Goal: Transaction & Acquisition: Purchase product/service

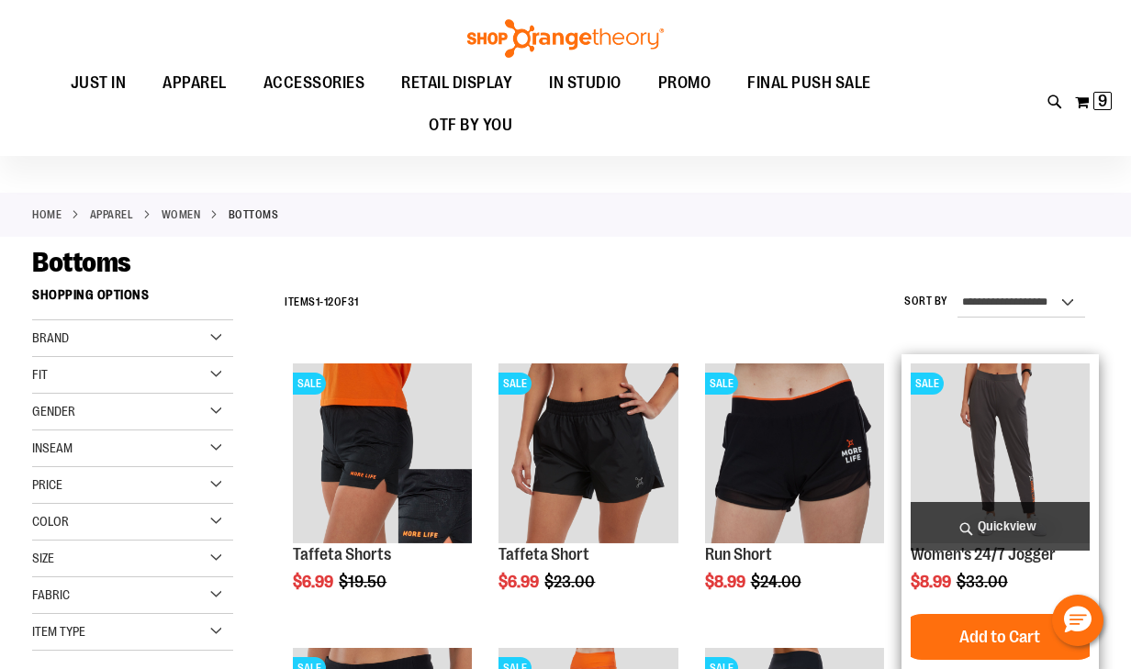
scroll to position [147, 0]
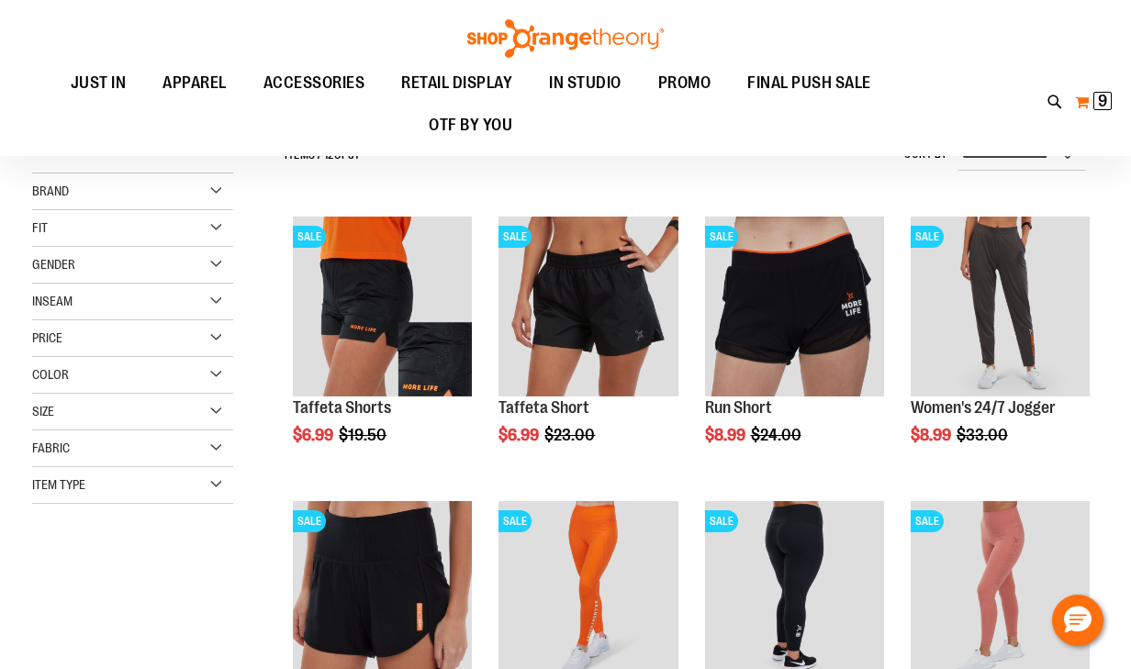
click at [1097, 99] on span "9 9 items" at bounding box center [1102, 101] width 18 height 18
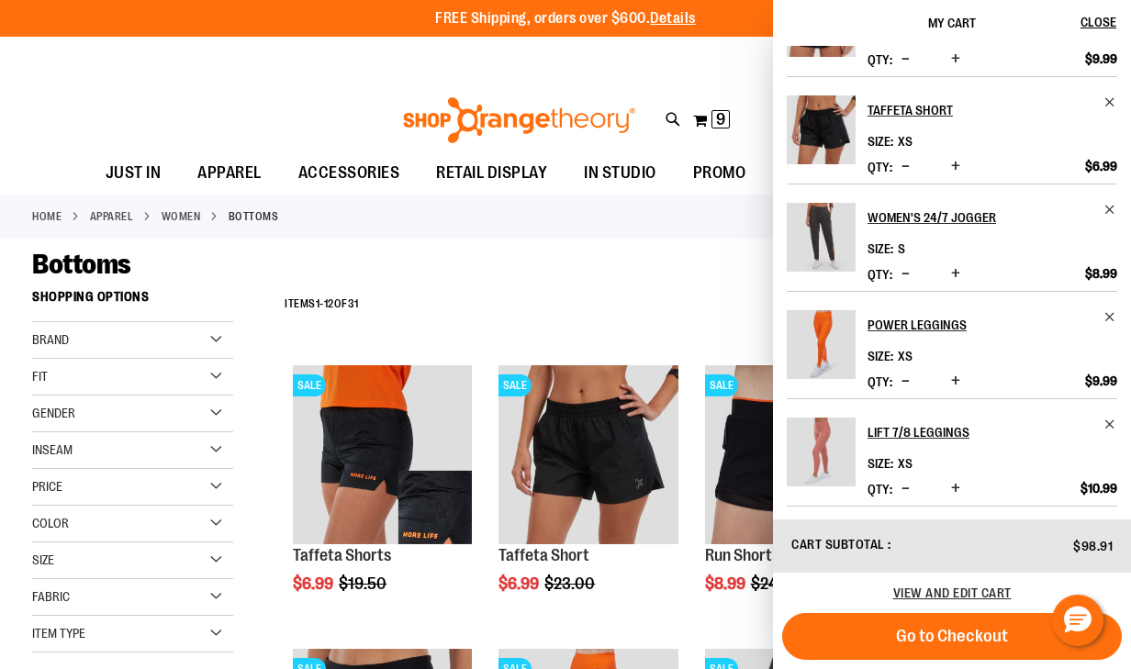
scroll to position [287, 0]
click at [961, 596] on span "View and edit cart" at bounding box center [952, 592] width 118 height 15
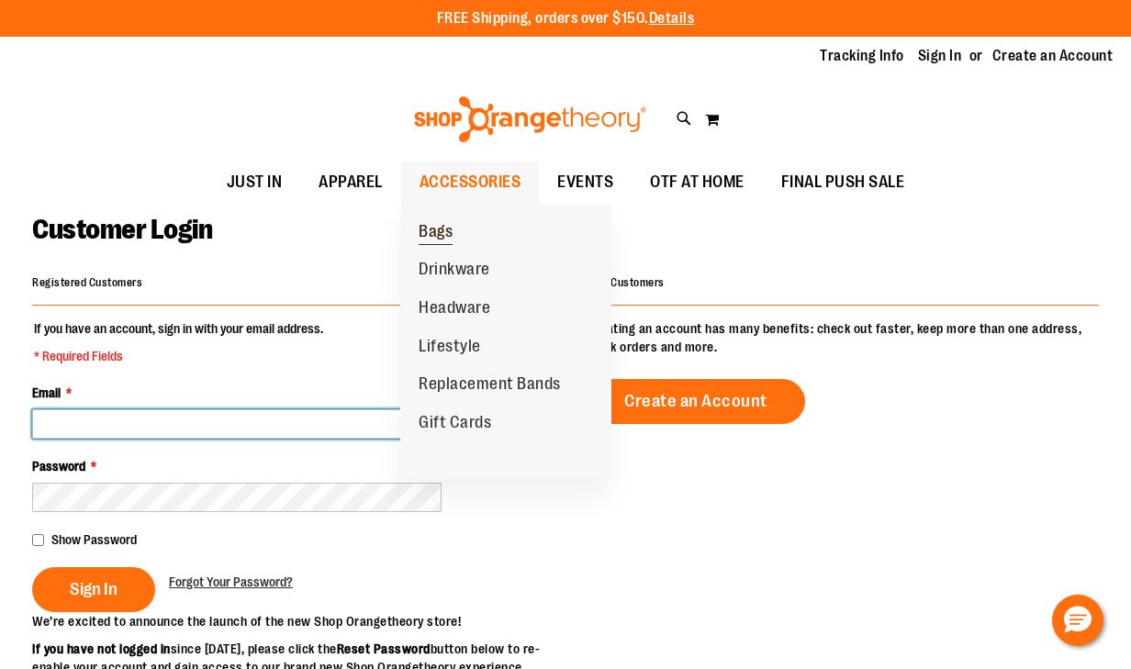
type input "**********"
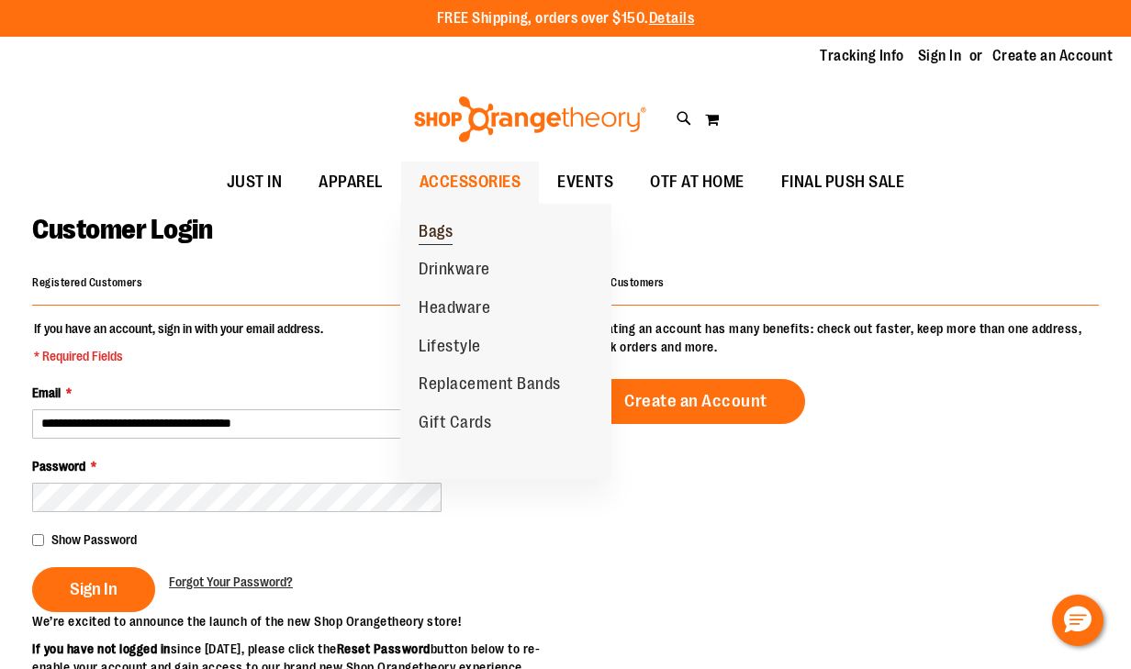
type input "**********"
click at [440, 234] on span "Bags" at bounding box center [435, 233] width 34 height 23
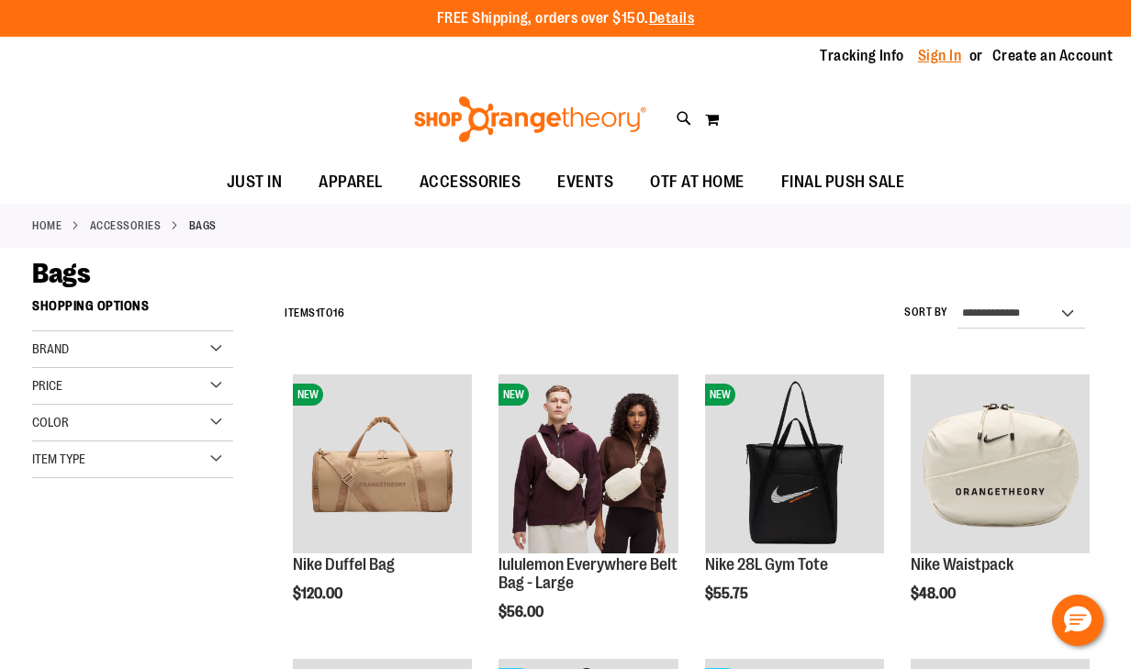
type input "**********"
click at [949, 51] on link "Sign In" at bounding box center [940, 56] width 44 height 20
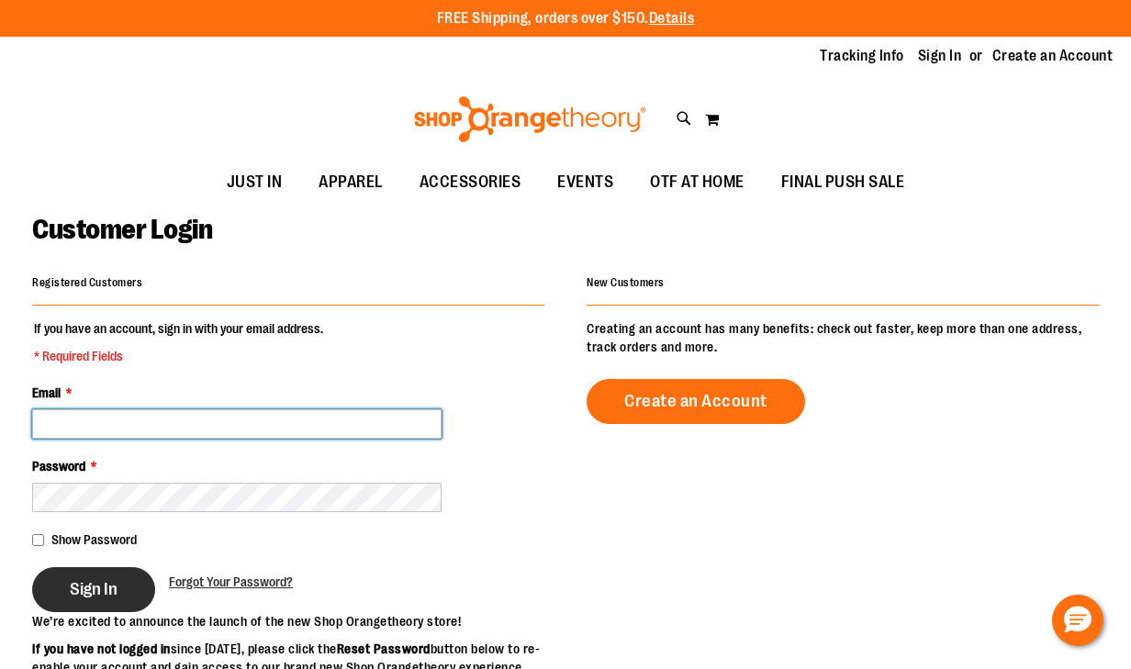
type input "**********"
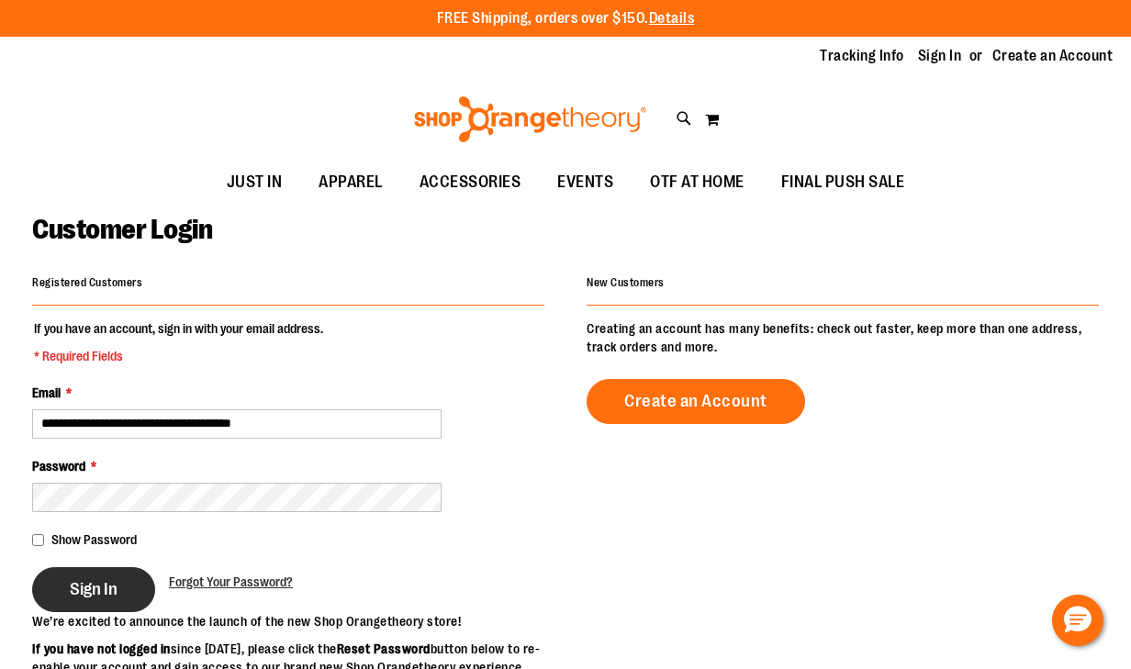
type input "**********"
click at [57, 587] on button "Sign In" at bounding box center [93, 589] width 123 height 45
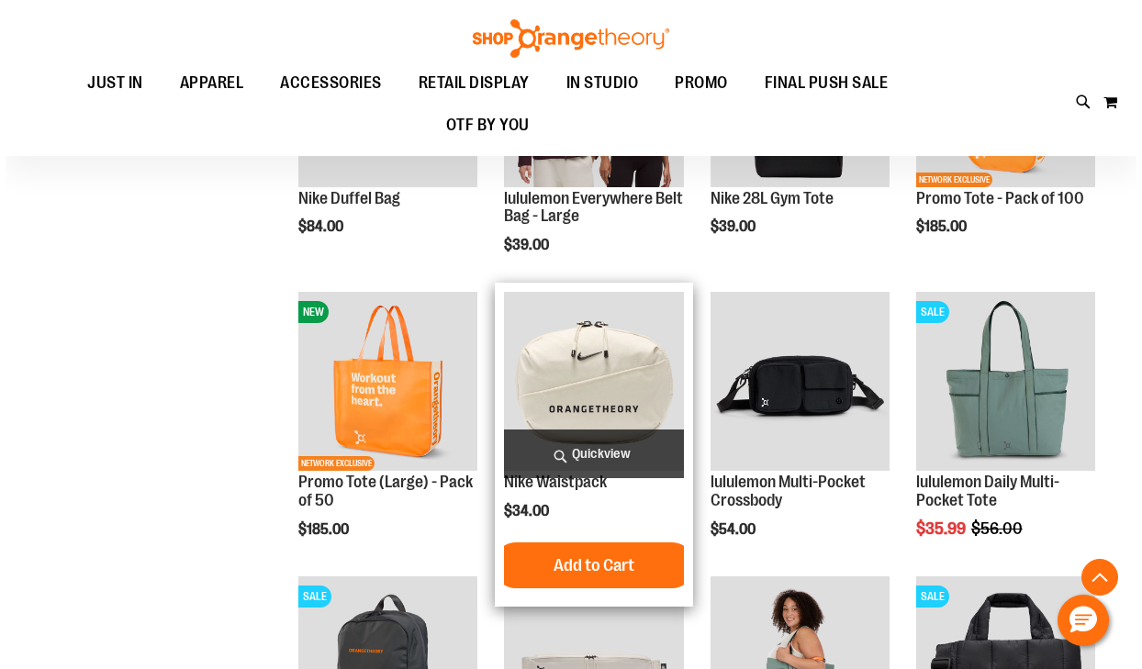
scroll to position [367, 0]
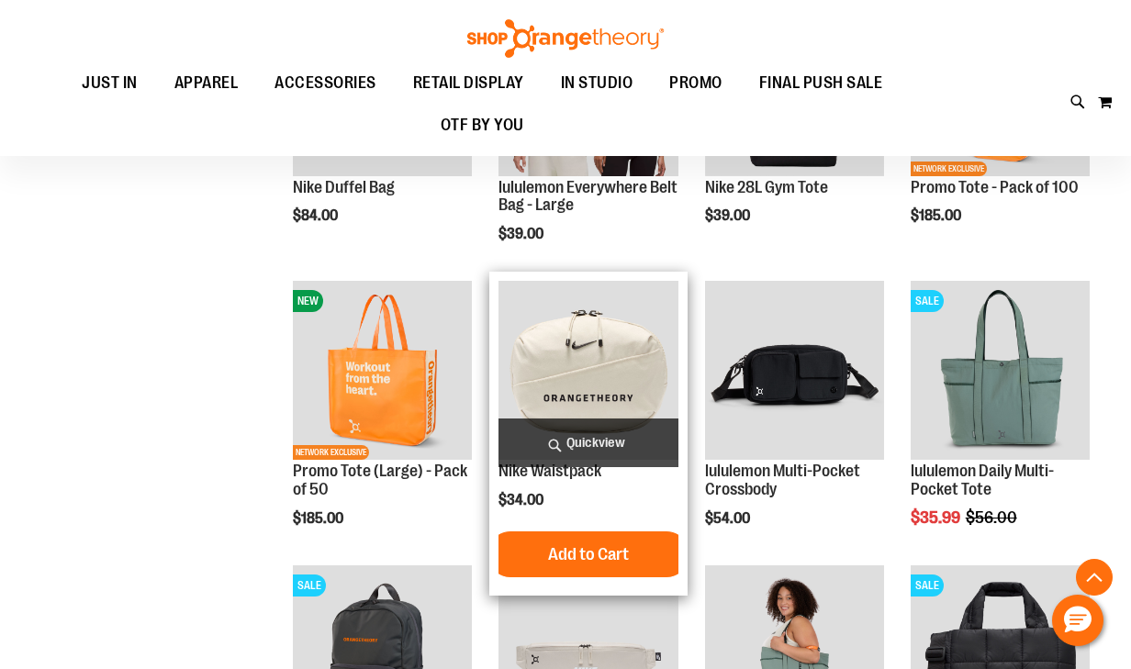
type input "**********"
click at [609, 436] on span "Quickview" at bounding box center [587, 442] width 179 height 49
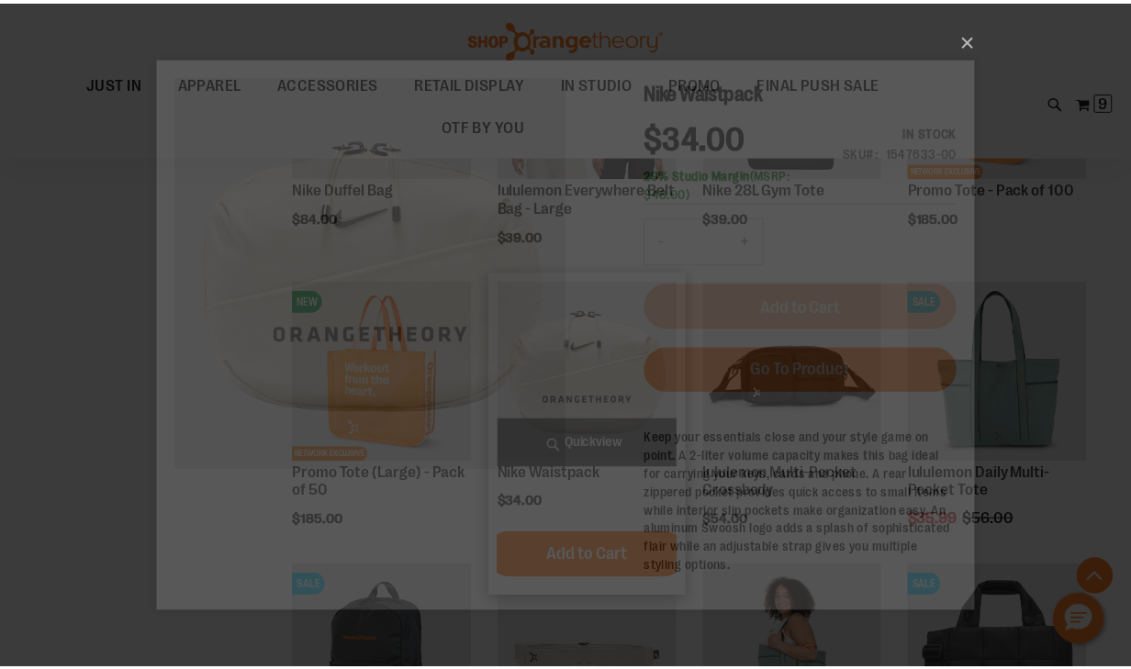
scroll to position [0, 0]
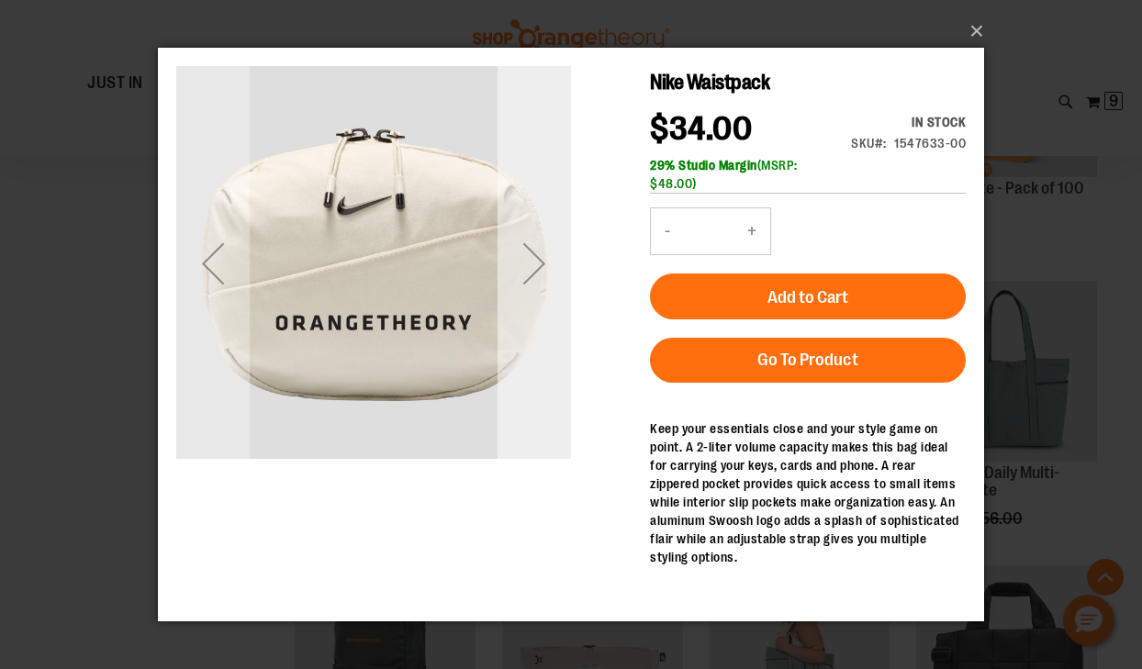
click at [532, 264] on div "Next" at bounding box center [533, 262] width 73 height 73
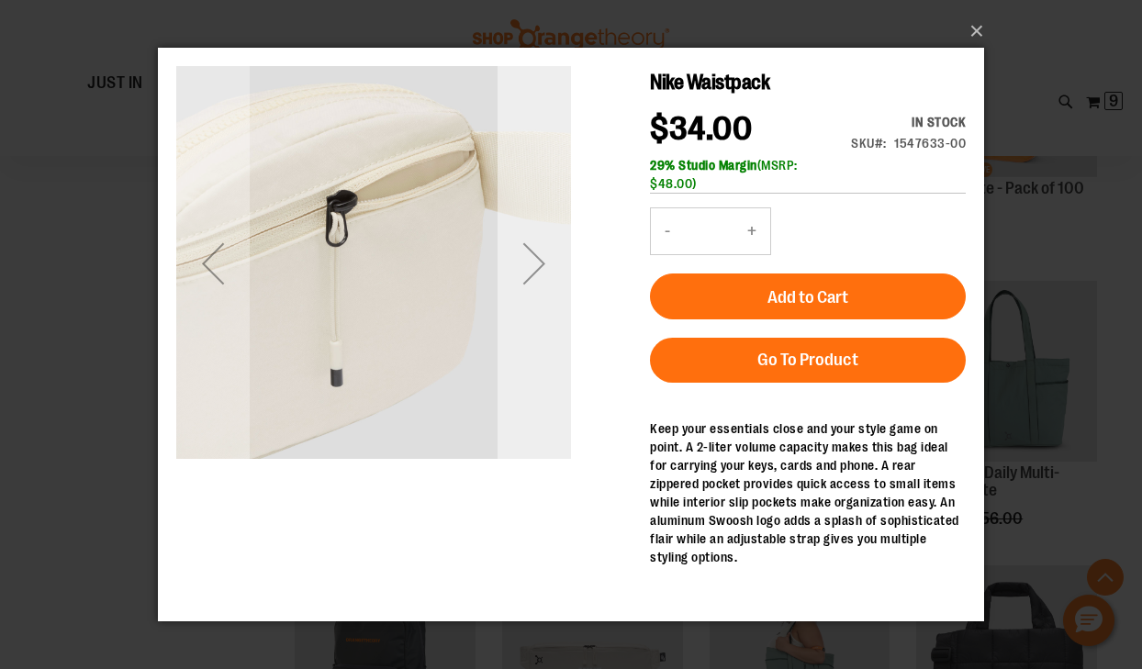
click at [532, 264] on div "Next" at bounding box center [533, 262] width 73 height 73
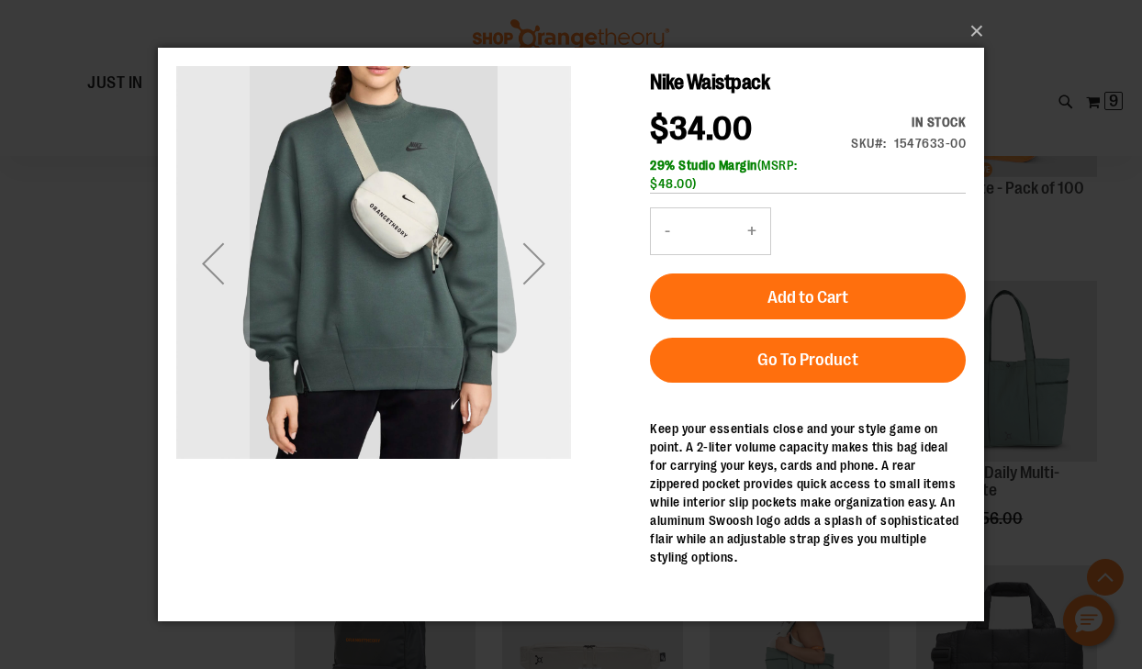
click at [532, 264] on div "Next" at bounding box center [533, 262] width 73 height 73
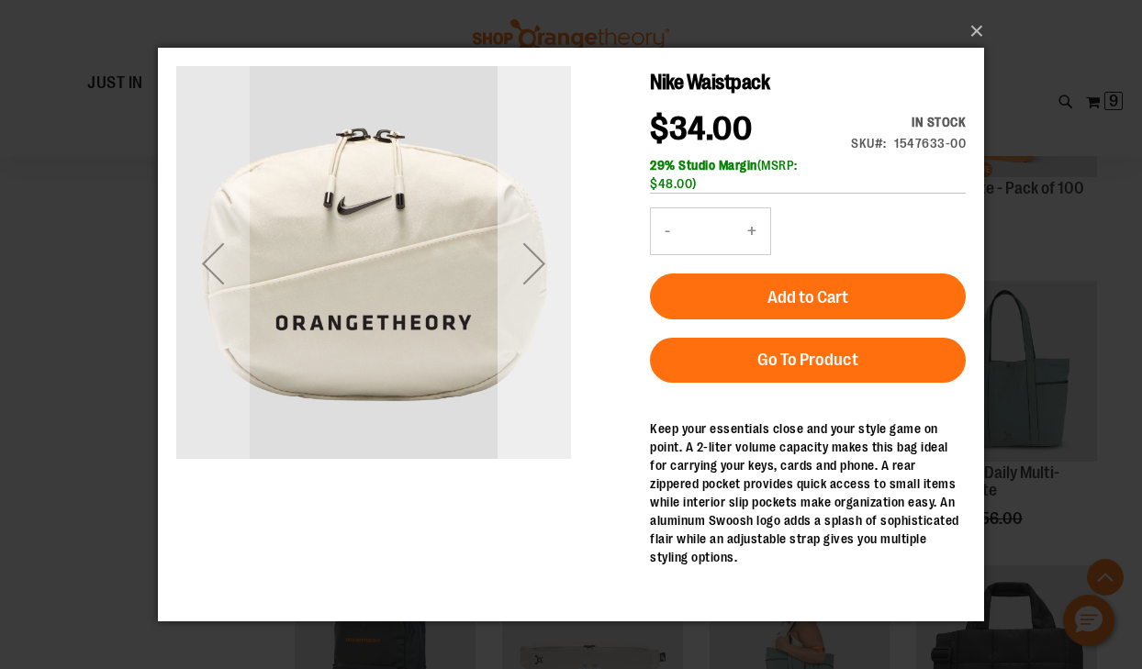
click at [532, 264] on div "Next" at bounding box center [533, 262] width 73 height 73
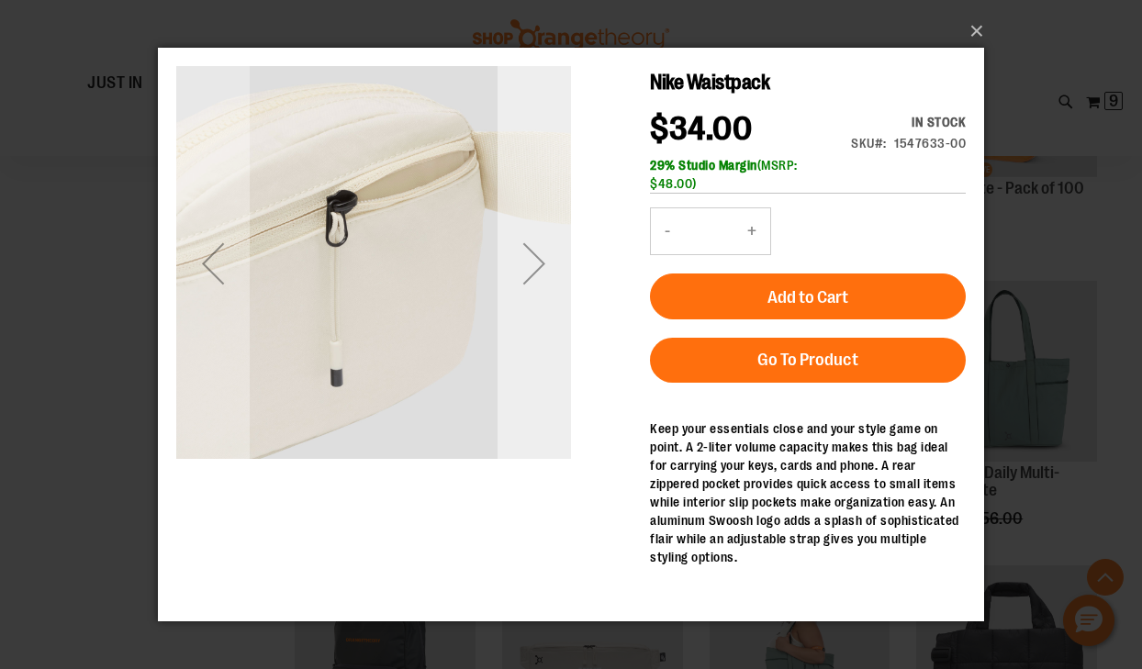
click at [532, 264] on div "Next" at bounding box center [533, 262] width 73 height 73
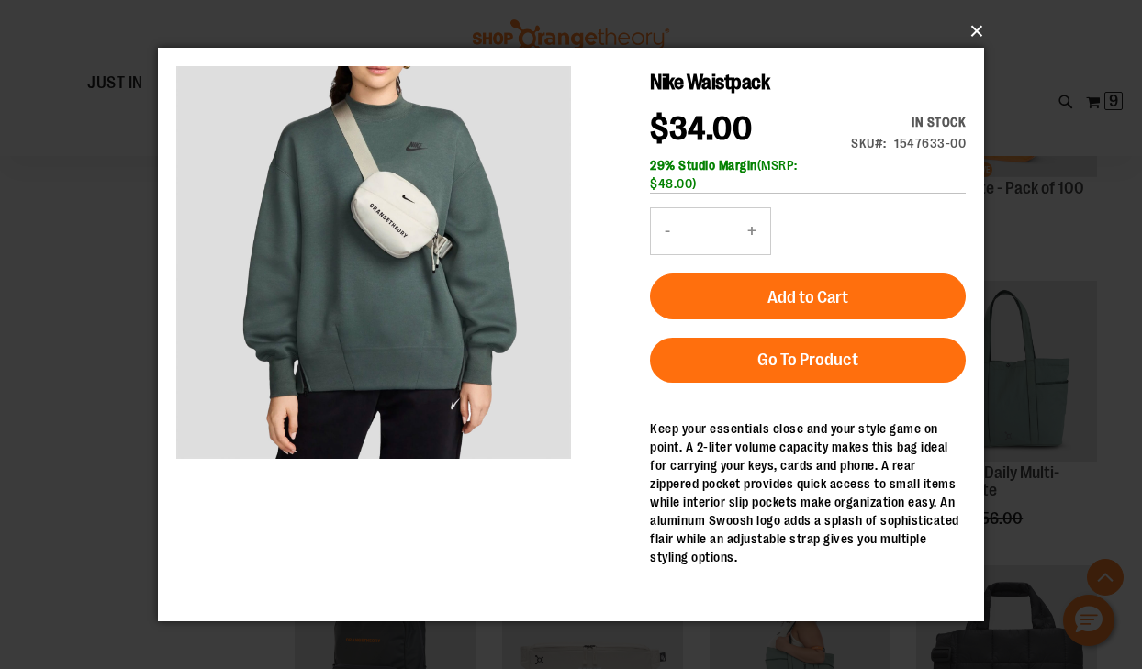
click at [975, 22] on button "×" at bounding box center [576, 31] width 826 height 40
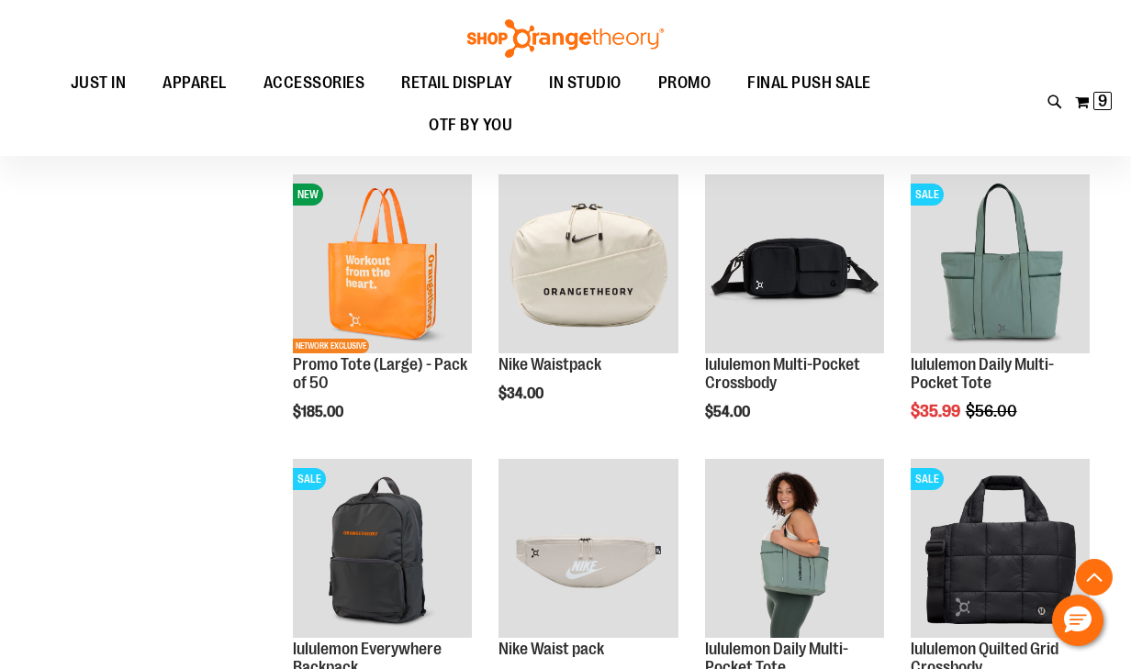
scroll to position [294, 0]
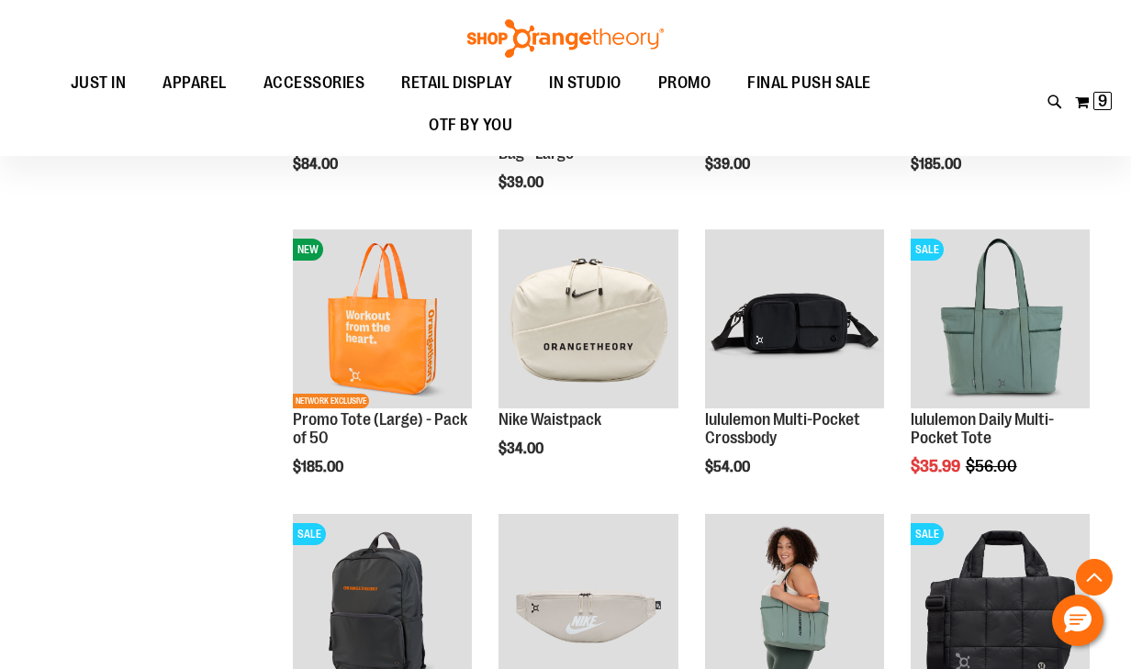
scroll to position [440, 0]
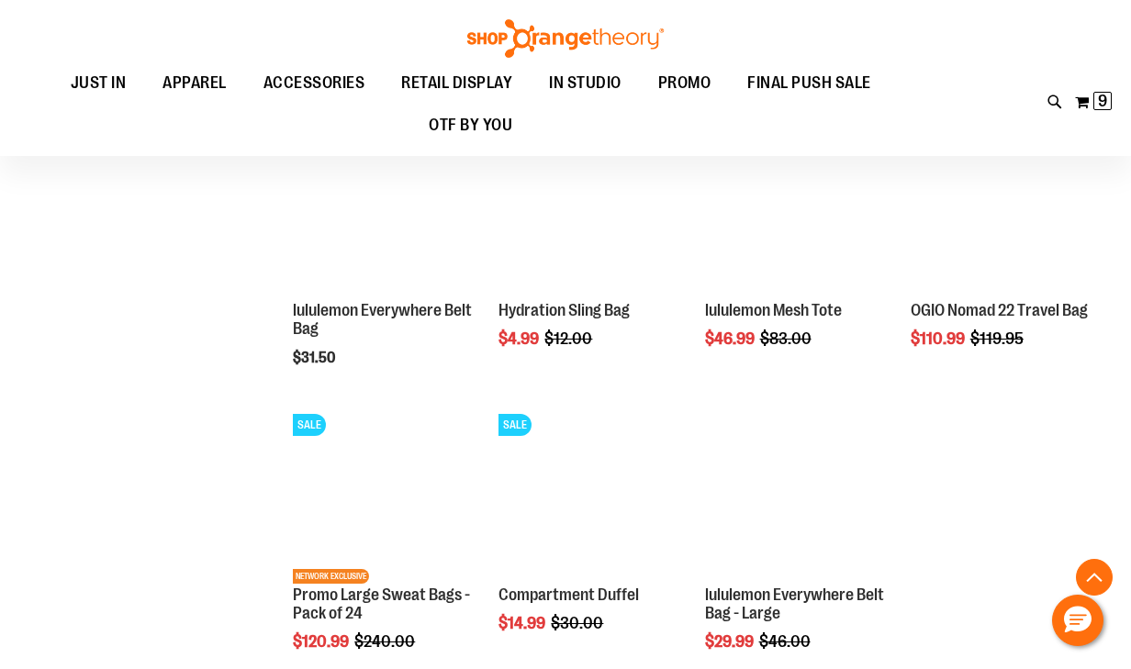
scroll to position [1175, 0]
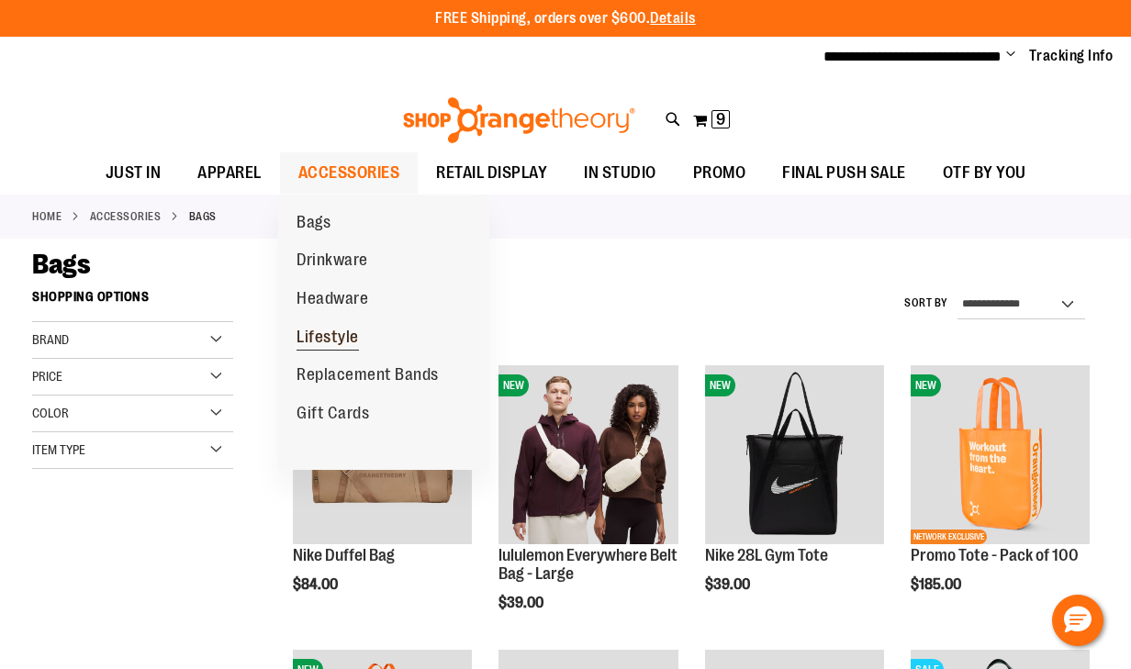
click at [334, 341] on span "Lifestyle" at bounding box center [327, 339] width 62 height 23
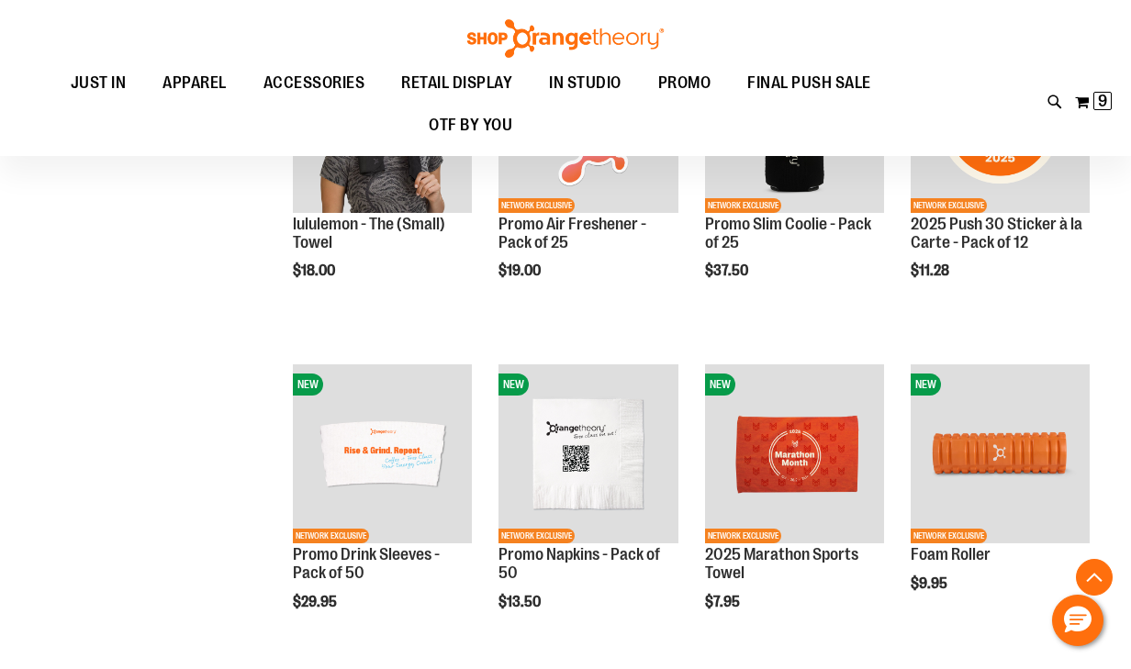
scroll to position [734, 0]
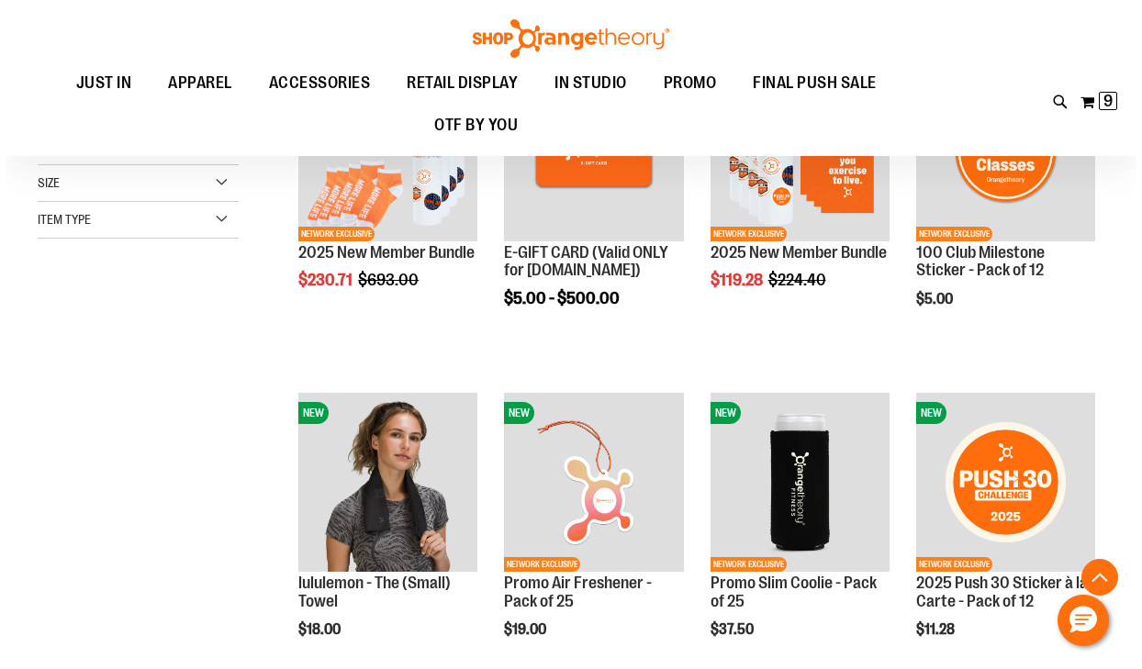
scroll to position [294, 0]
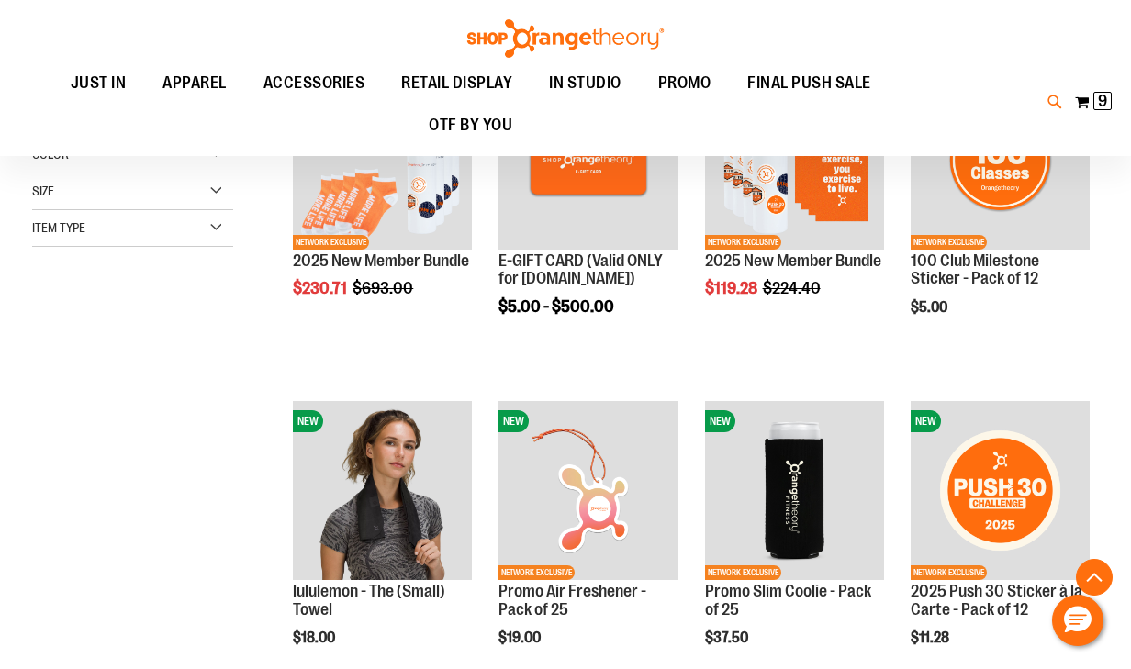
type input "**********"
click at [1049, 96] on icon at bounding box center [1055, 102] width 16 height 21
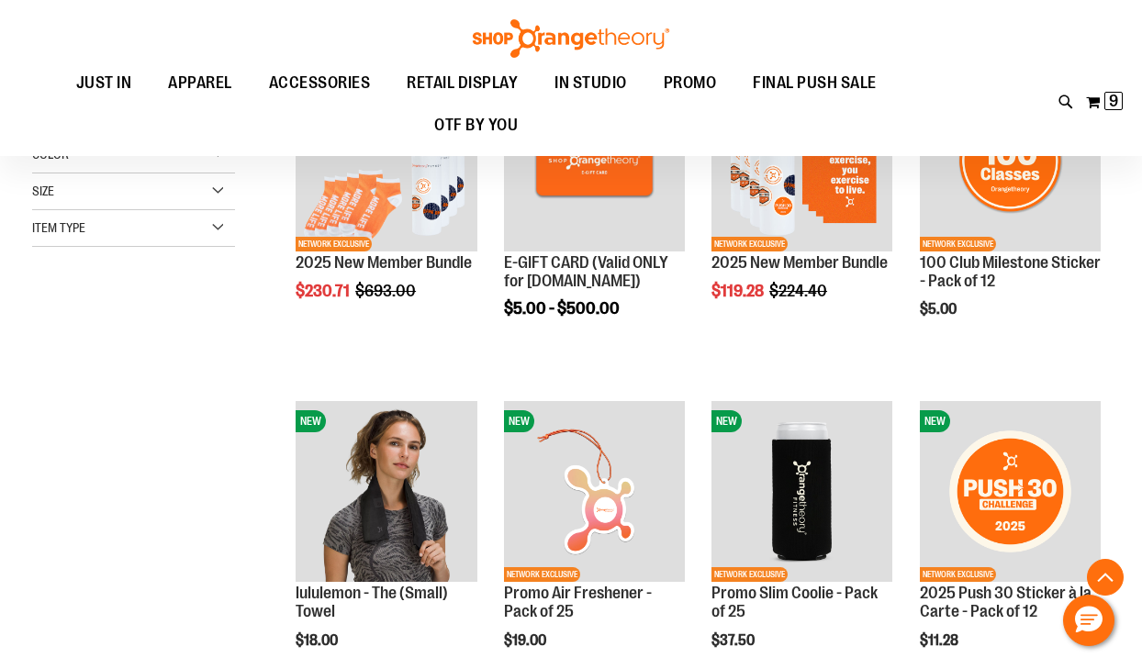
click at [72, 321] on div "Search ***** Popular Suggestions Advanced Search # Type at least 3 character to…" at bounding box center [571, 334] width 1142 height 669
type input "*****"
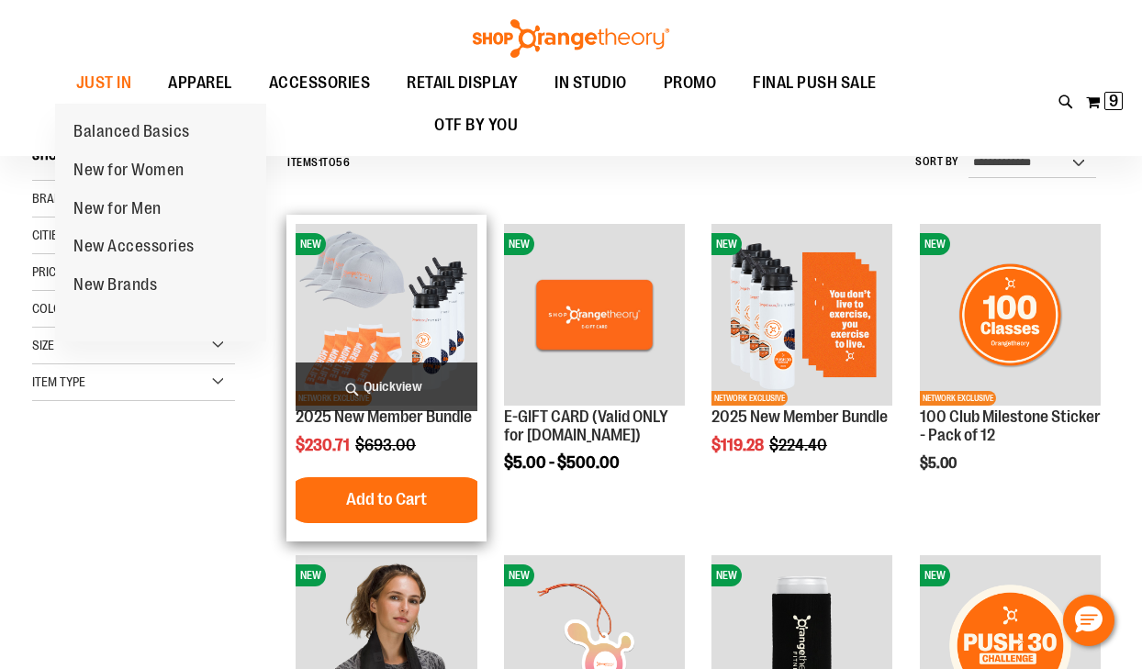
scroll to position [124, 0]
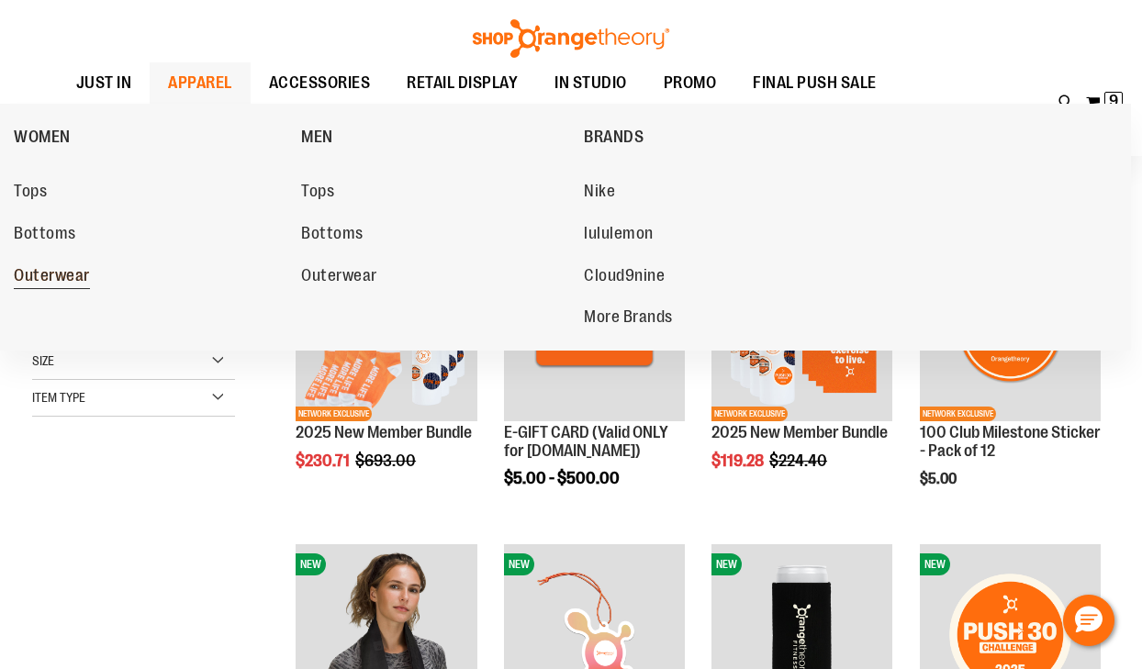
click at [77, 274] on span "Outerwear" at bounding box center [52, 277] width 76 height 23
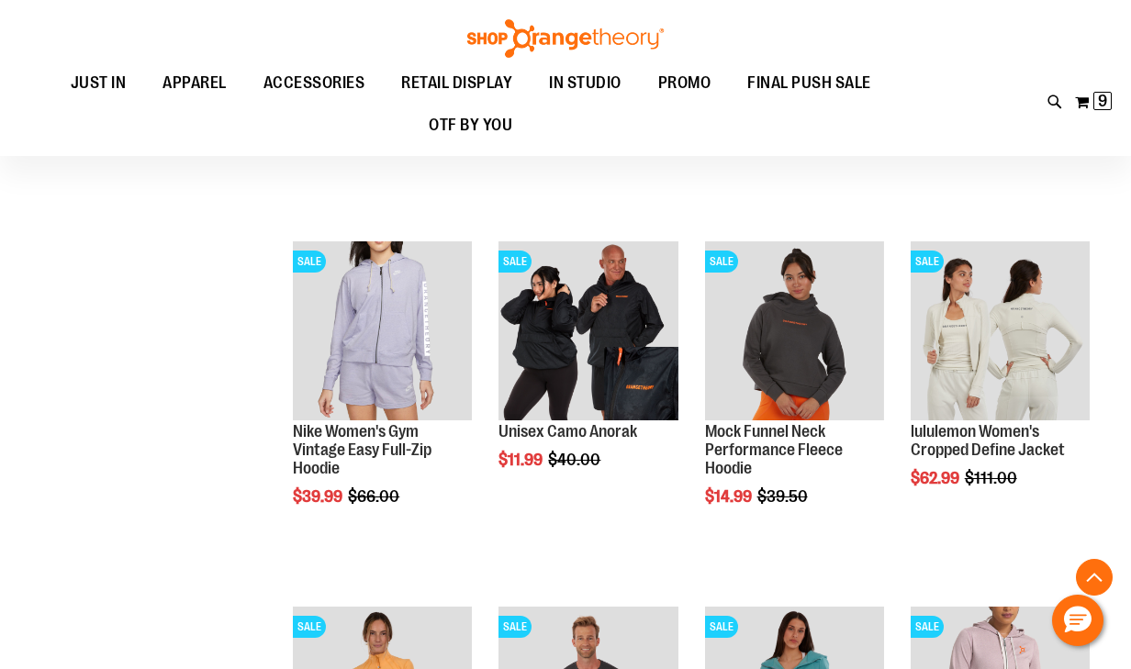
scroll to position [514, 0]
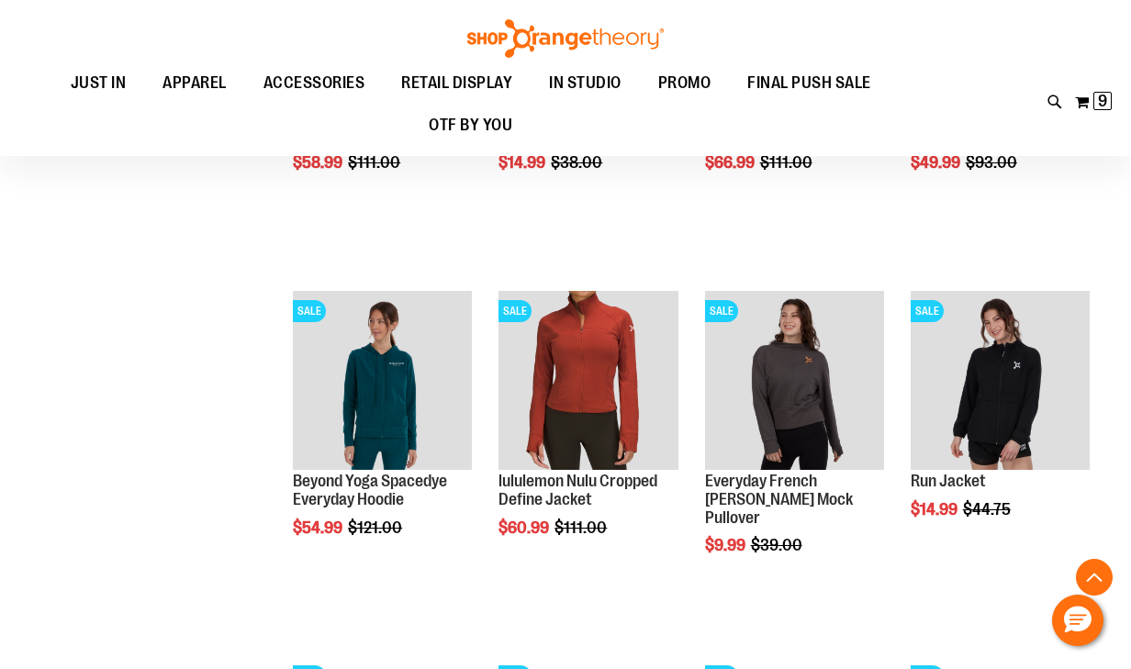
scroll to position [1175, 0]
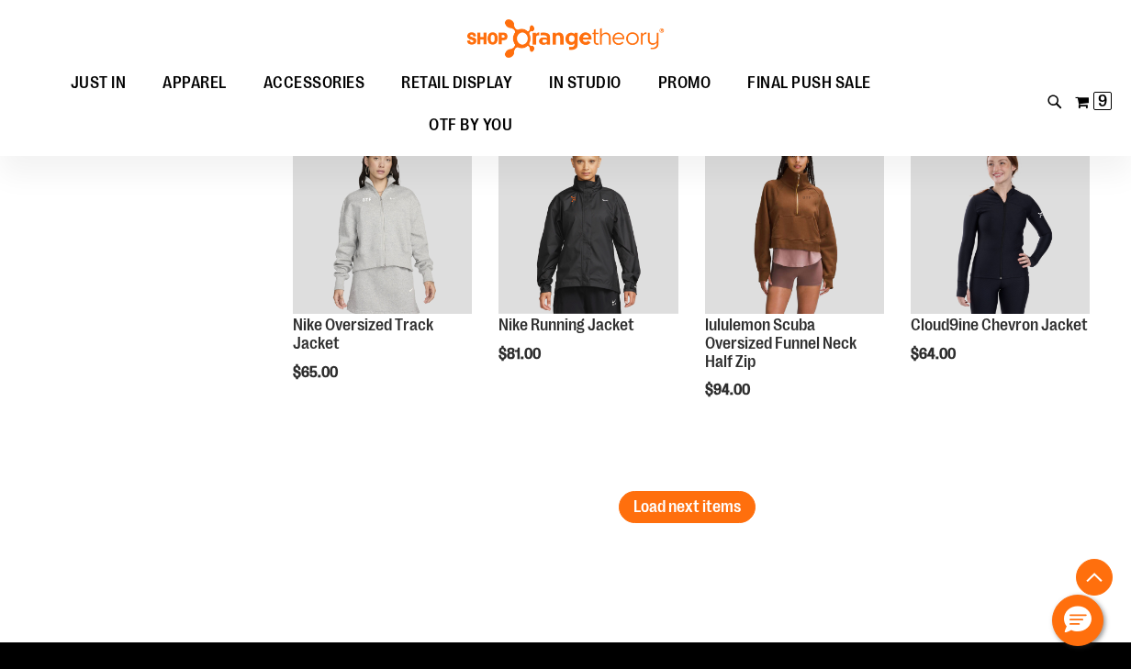
scroll to position [3157, 0]
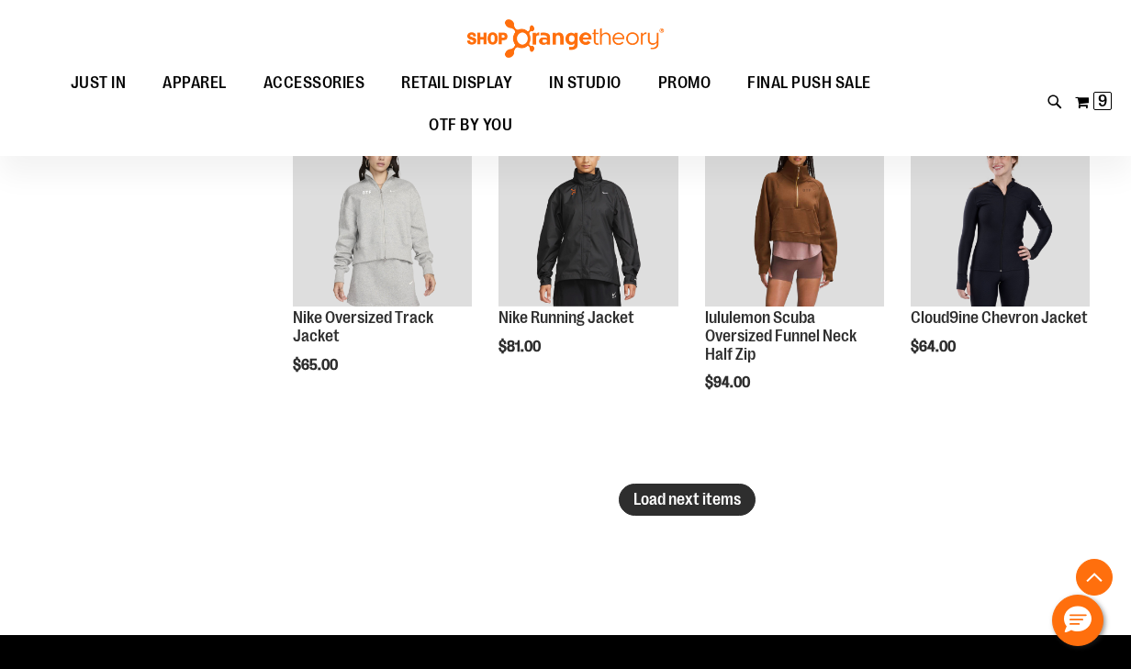
type input "**********"
click at [679, 502] on span "Load next items" at bounding box center [686, 499] width 107 height 18
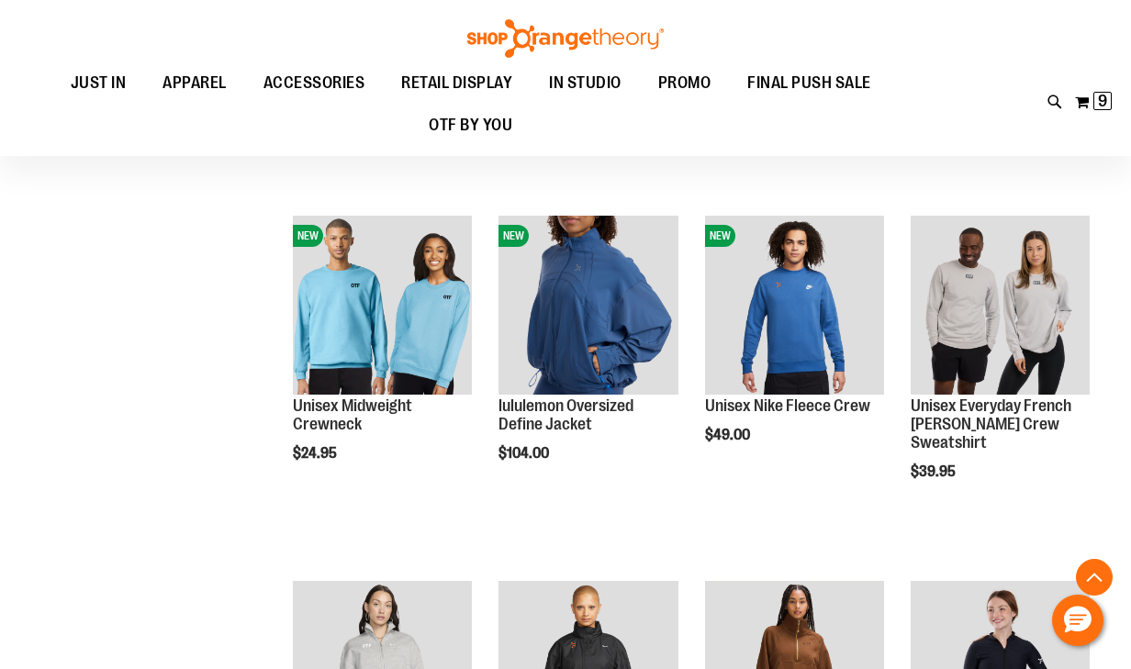
scroll to position [2569, 0]
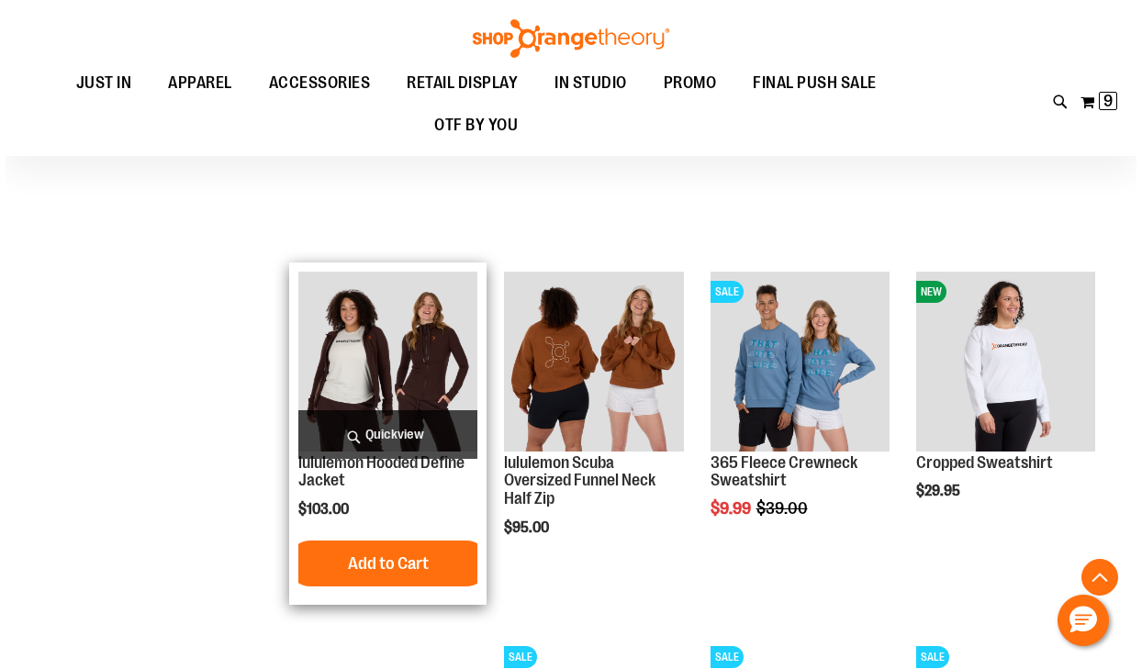
scroll to position [3744, 0]
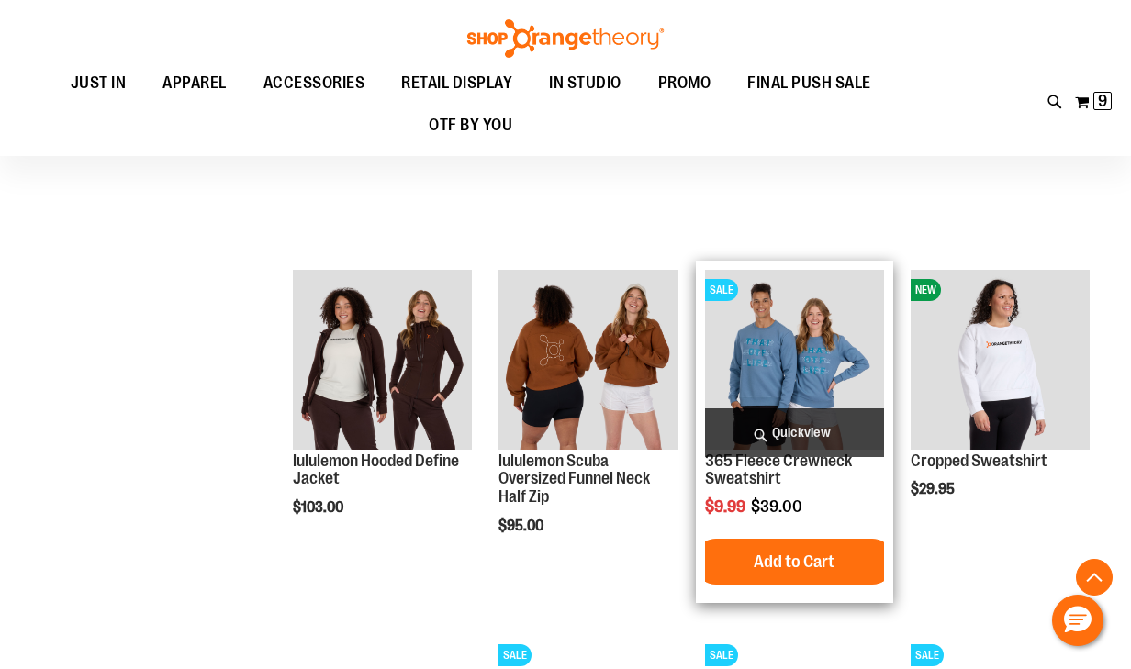
click at [806, 428] on span "Quickview" at bounding box center [794, 432] width 179 height 49
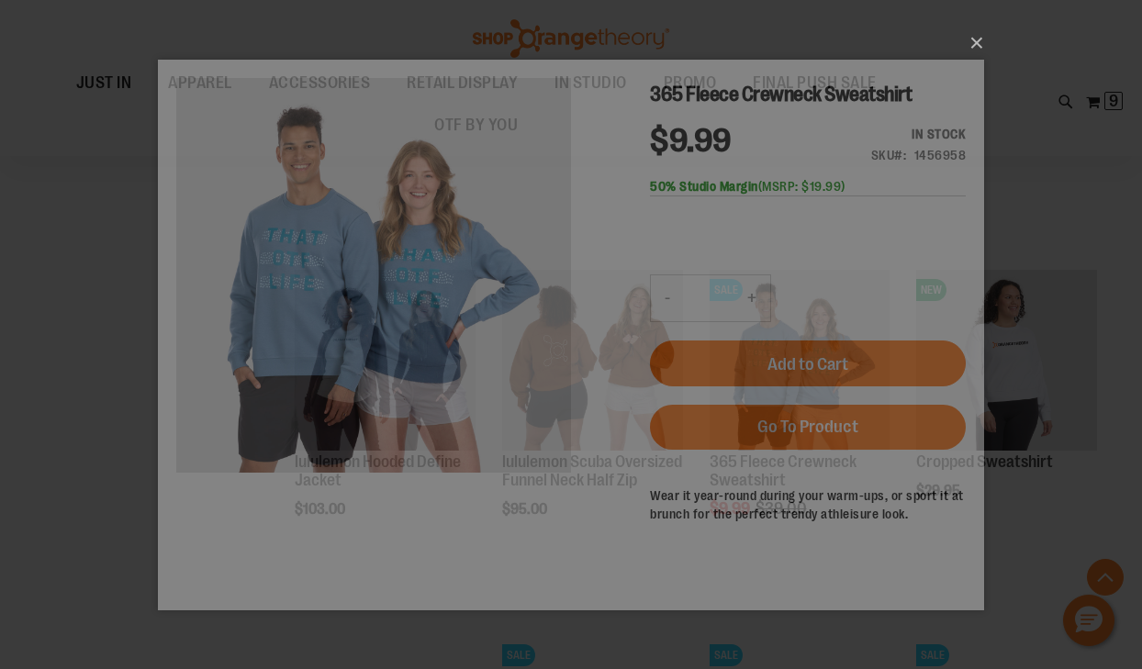
scroll to position [0, 0]
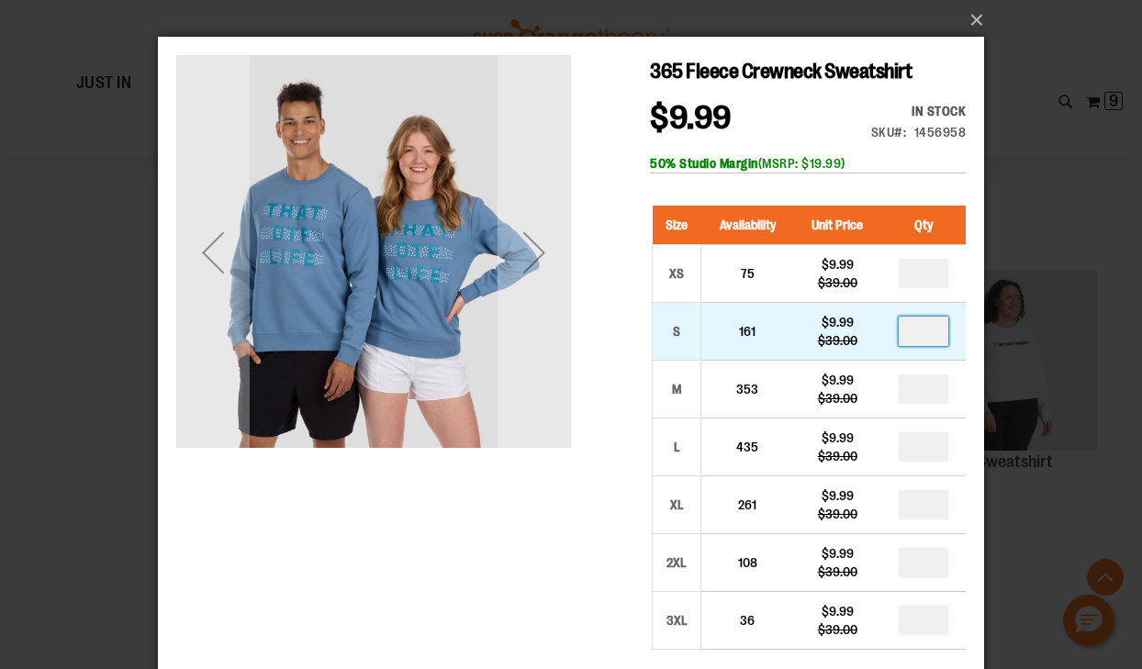
drag, startPoint x: 928, startPoint y: 329, endPoint x: 913, endPoint y: 327, distance: 14.9
click at [913, 327] on input "number" at bounding box center [923, 331] width 50 height 29
type input "*"
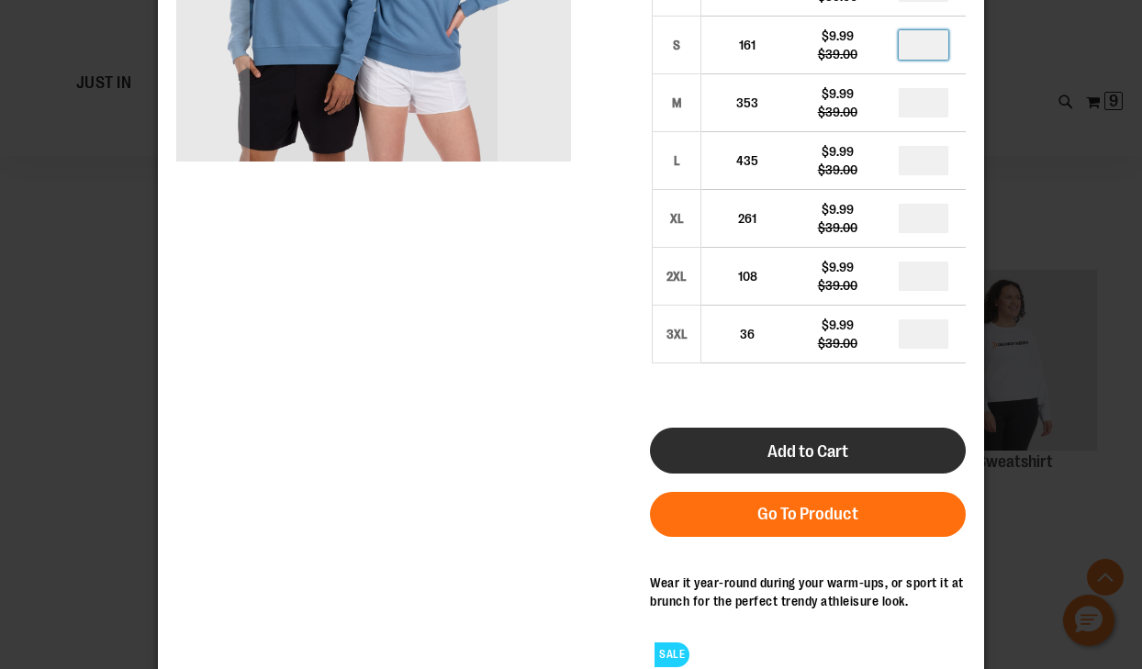
scroll to position [294, 0]
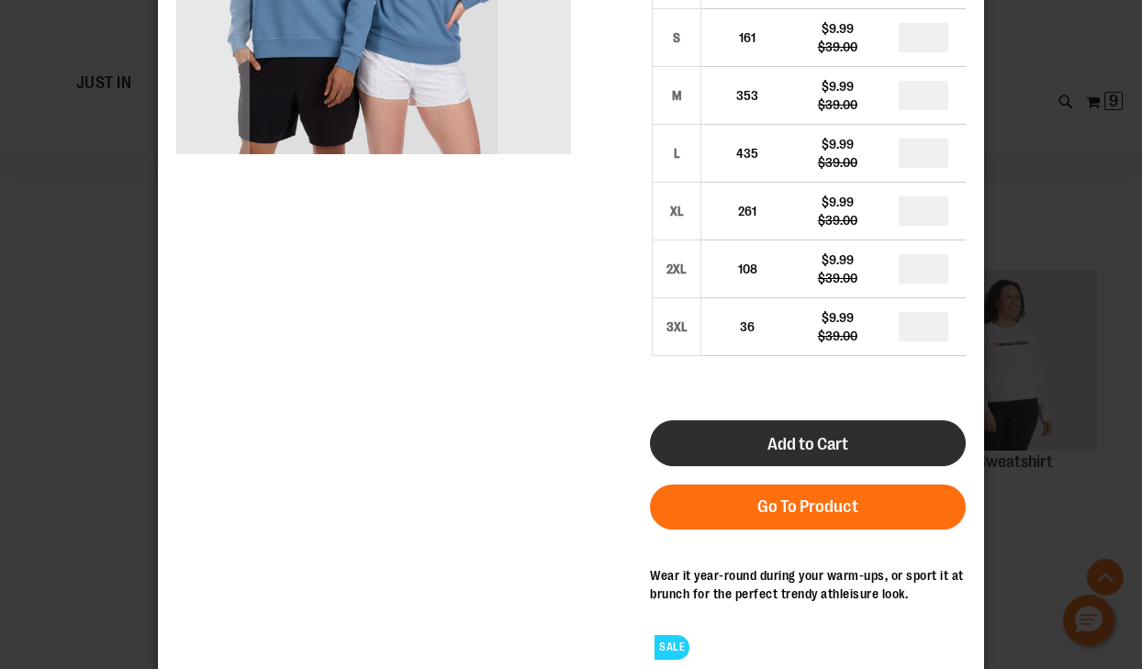
click at [808, 447] on span "Add to Cart" at bounding box center [807, 444] width 81 height 20
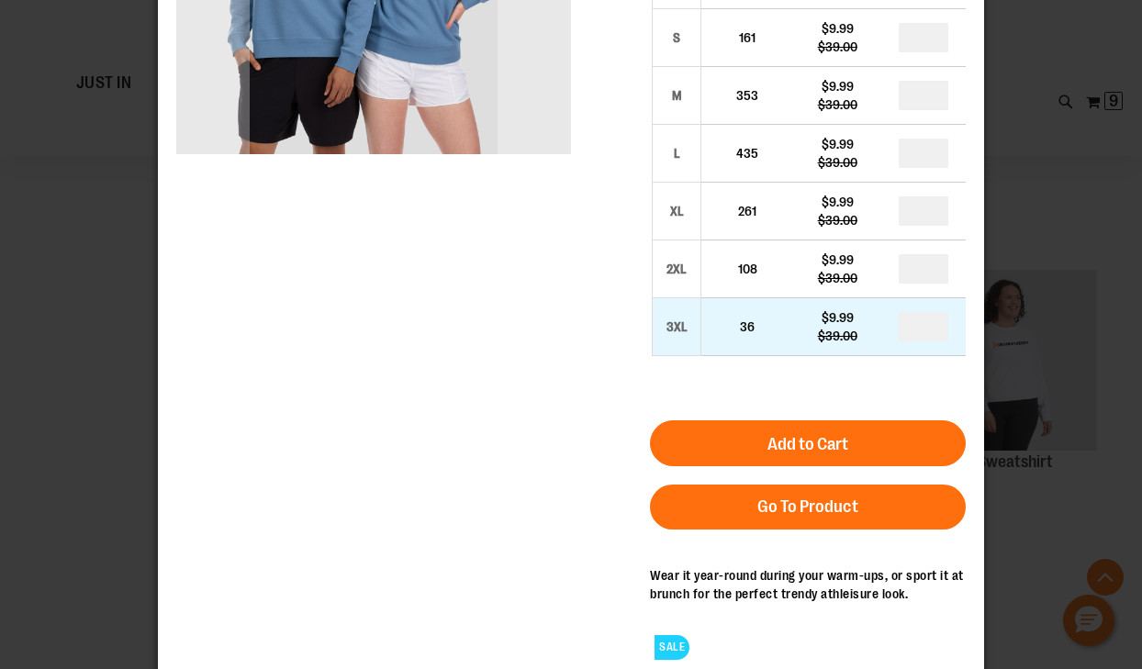
scroll to position [0, 0]
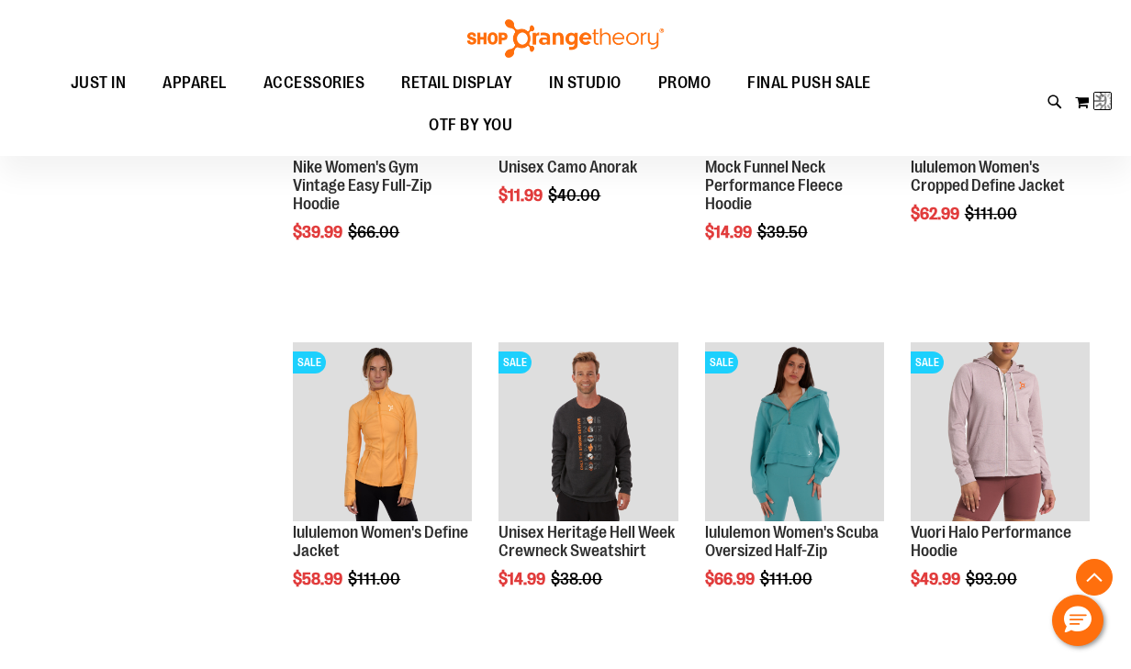
scroll to position [7, 0]
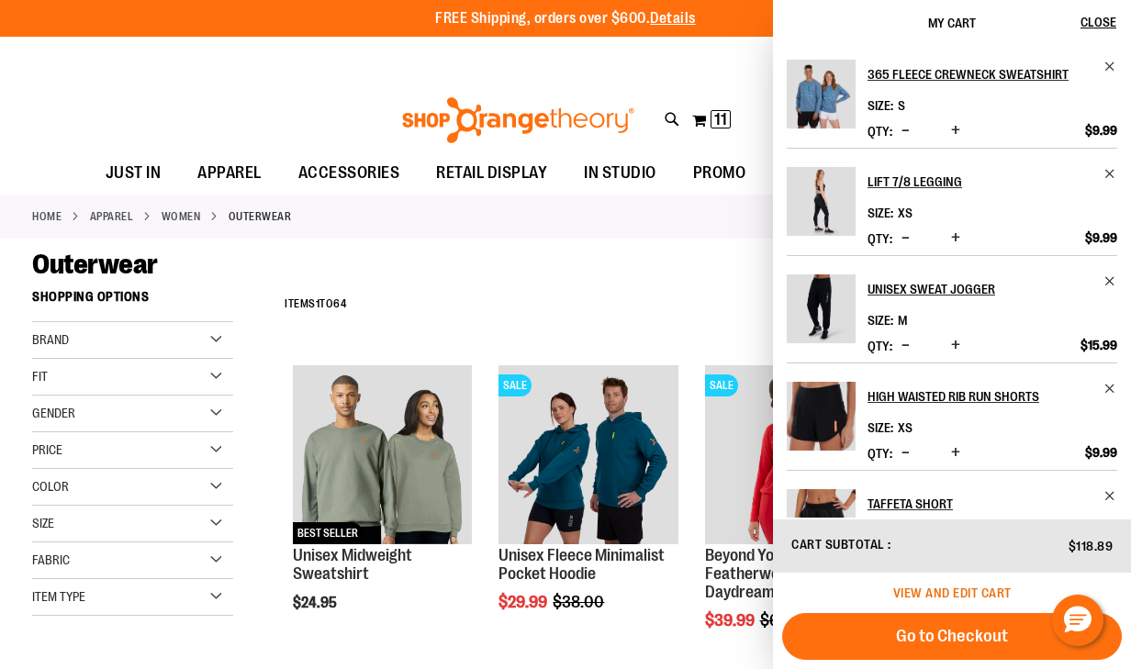
click at [936, 587] on span "View and edit cart" at bounding box center [952, 592] width 118 height 15
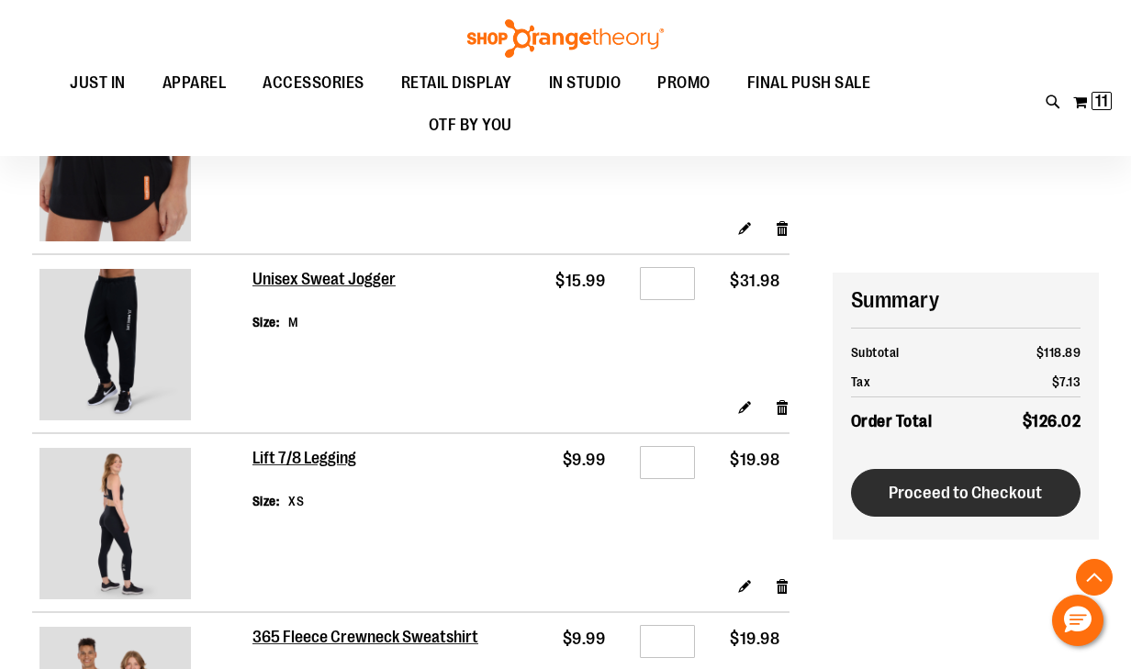
scroll to position [1394, 0]
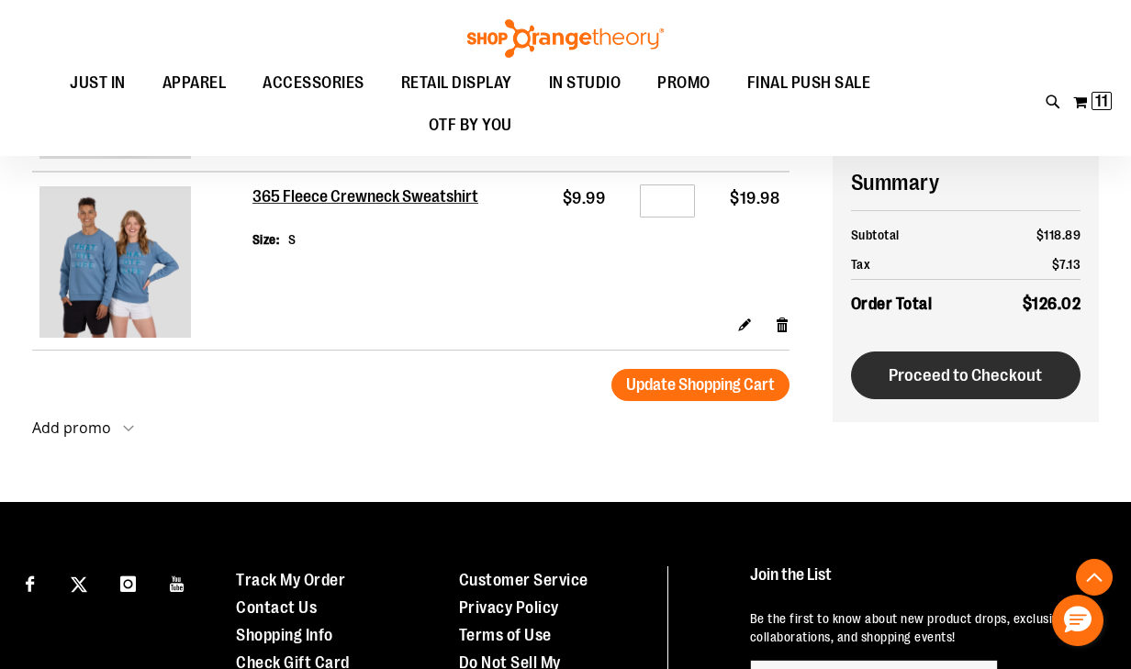
type input "**********"
click at [941, 365] on span "Proceed to Checkout" at bounding box center [964, 375] width 153 height 20
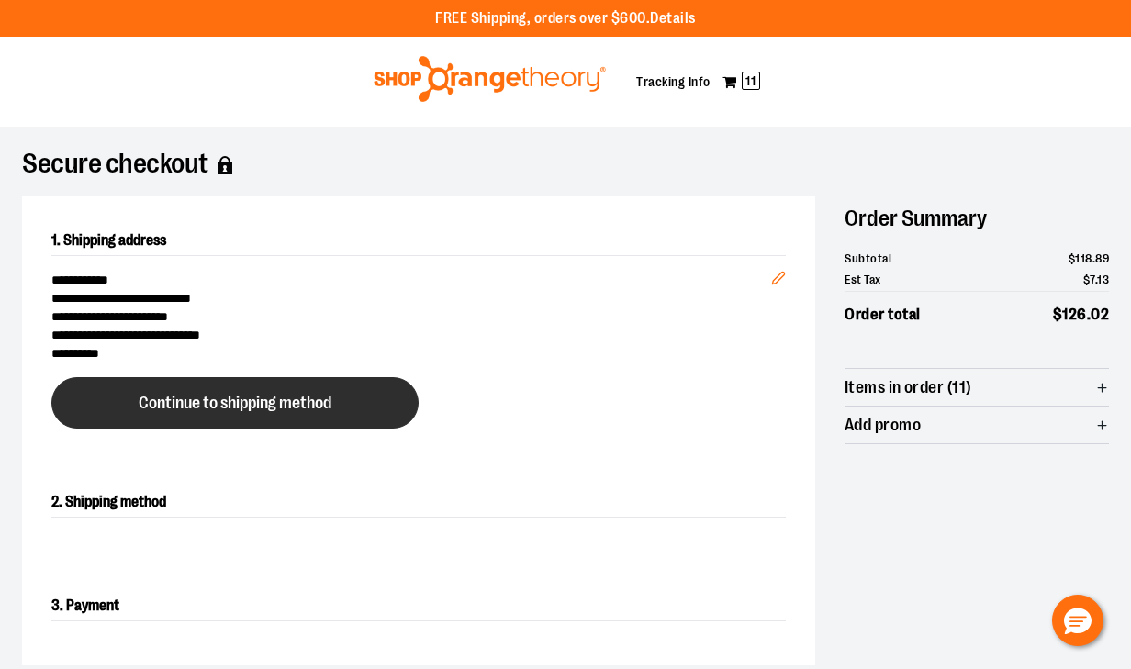
click at [270, 398] on span "Continue to shipping method" at bounding box center [235, 403] width 193 height 17
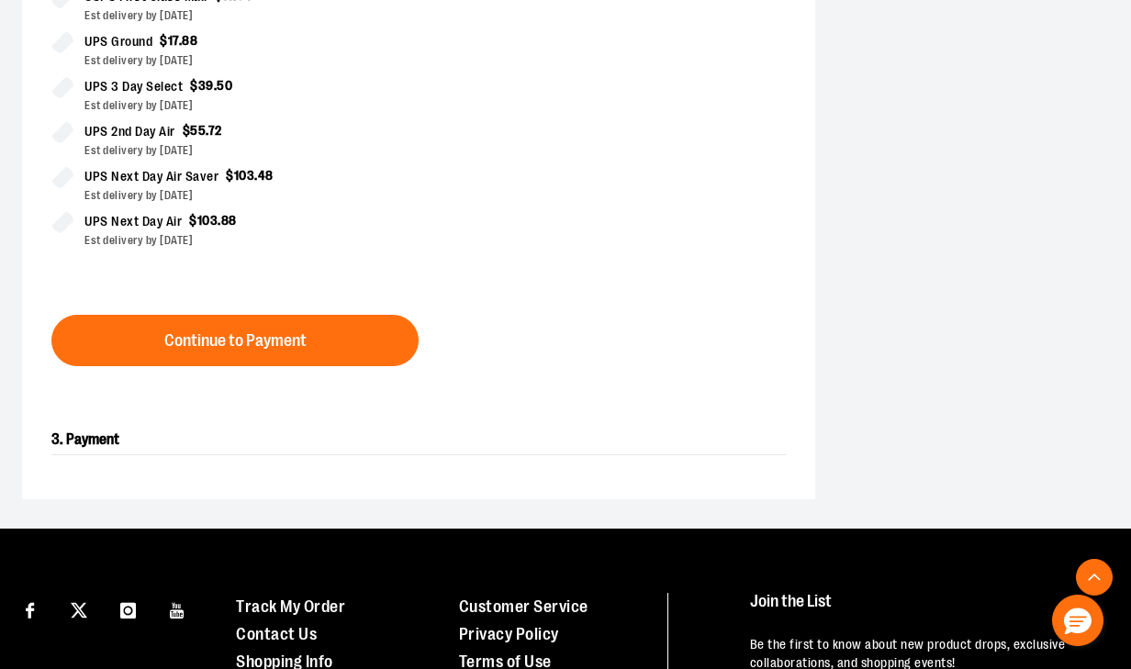
scroll to position [440, 0]
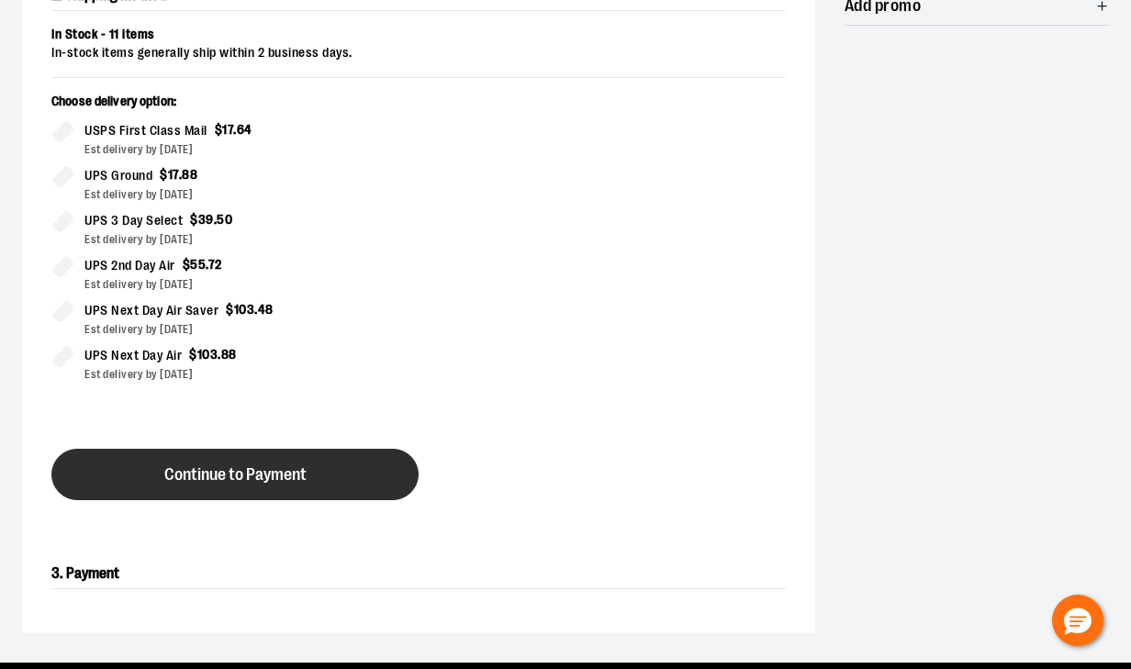
click at [205, 474] on span "Continue to Payment" at bounding box center [235, 474] width 142 height 17
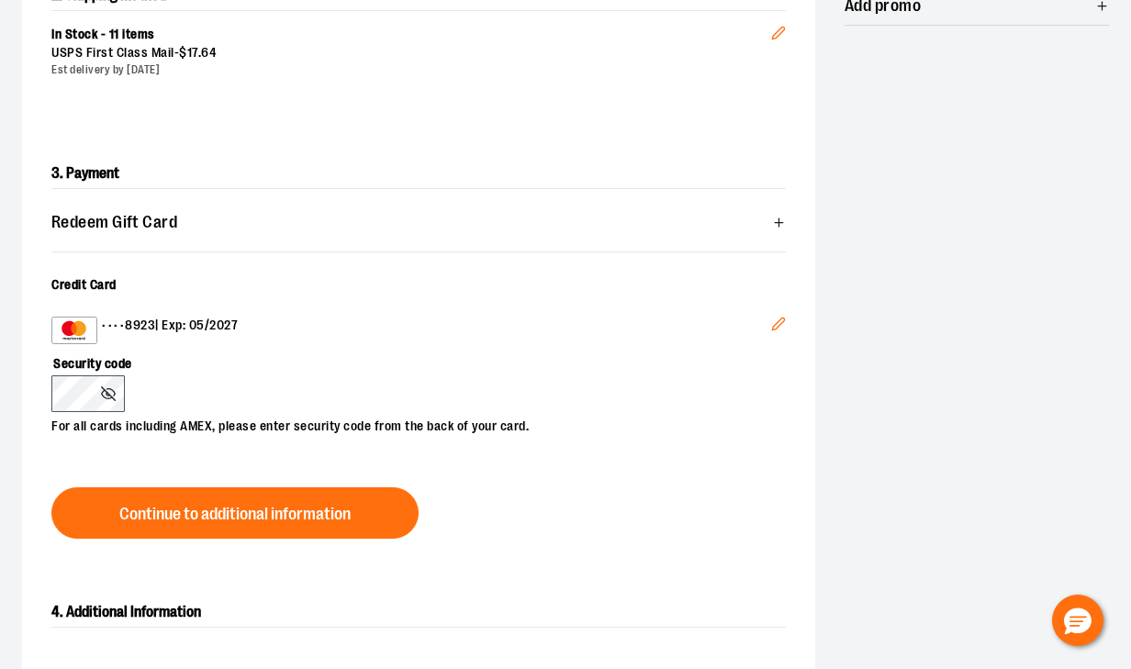
click at [774, 322] on icon "Edit" at bounding box center [778, 324] width 15 height 15
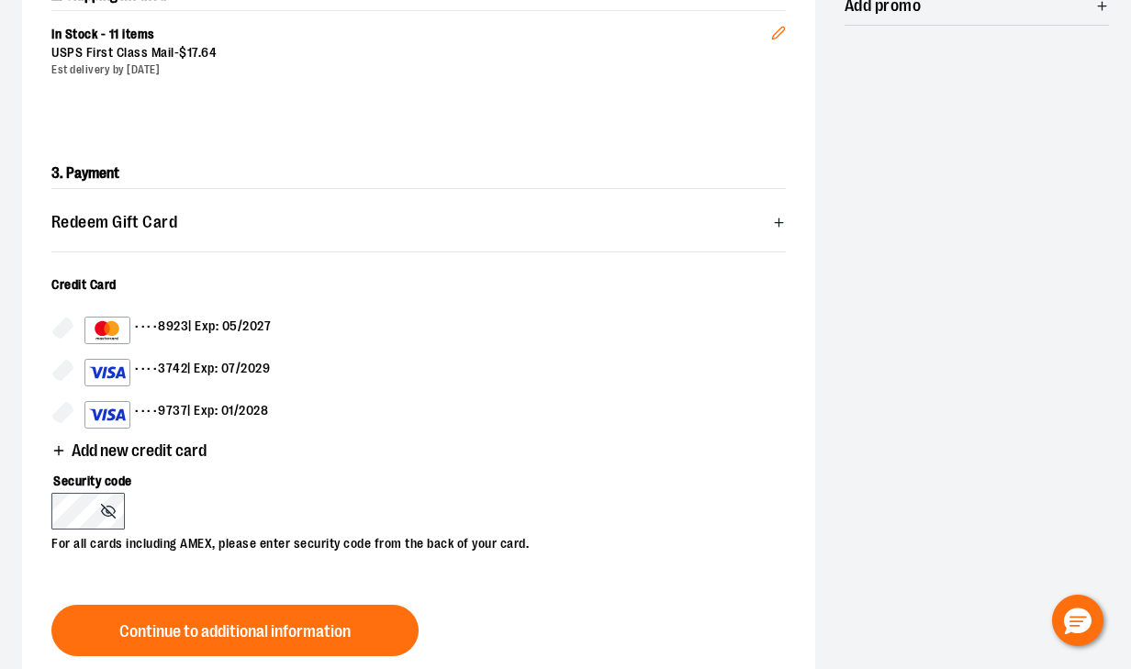
click at [70, 451] on span "Add new credit card" at bounding box center [128, 450] width 155 height 17
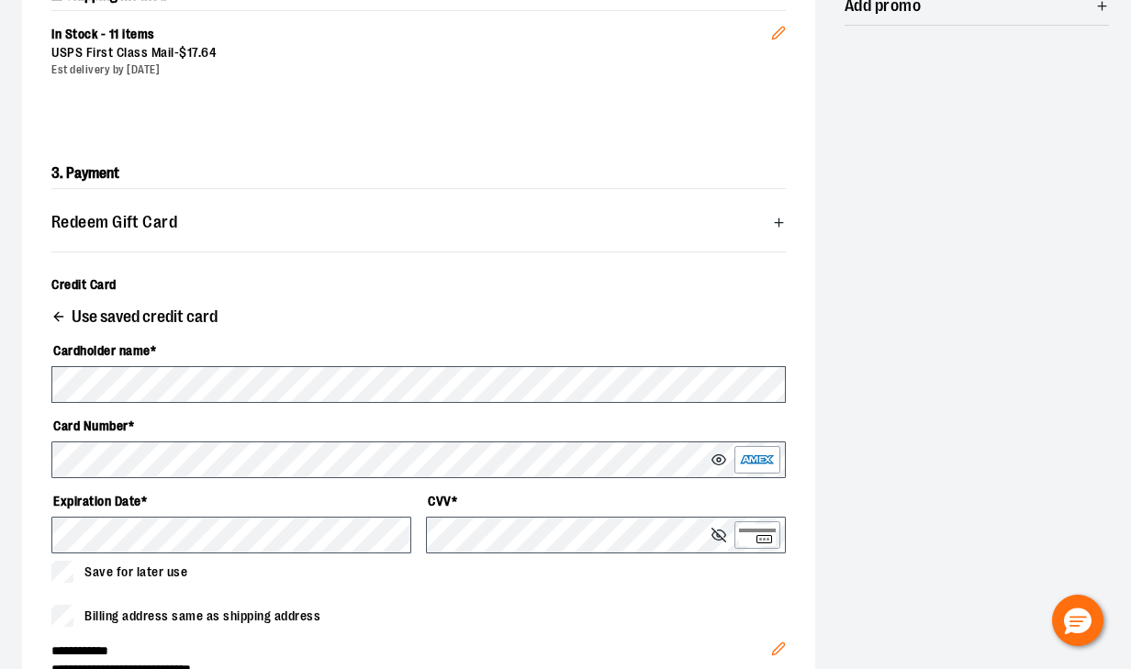
click at [477, 606] on div "Billing address same as shipping address" at bounding box center [418, 616] width 734 height 22
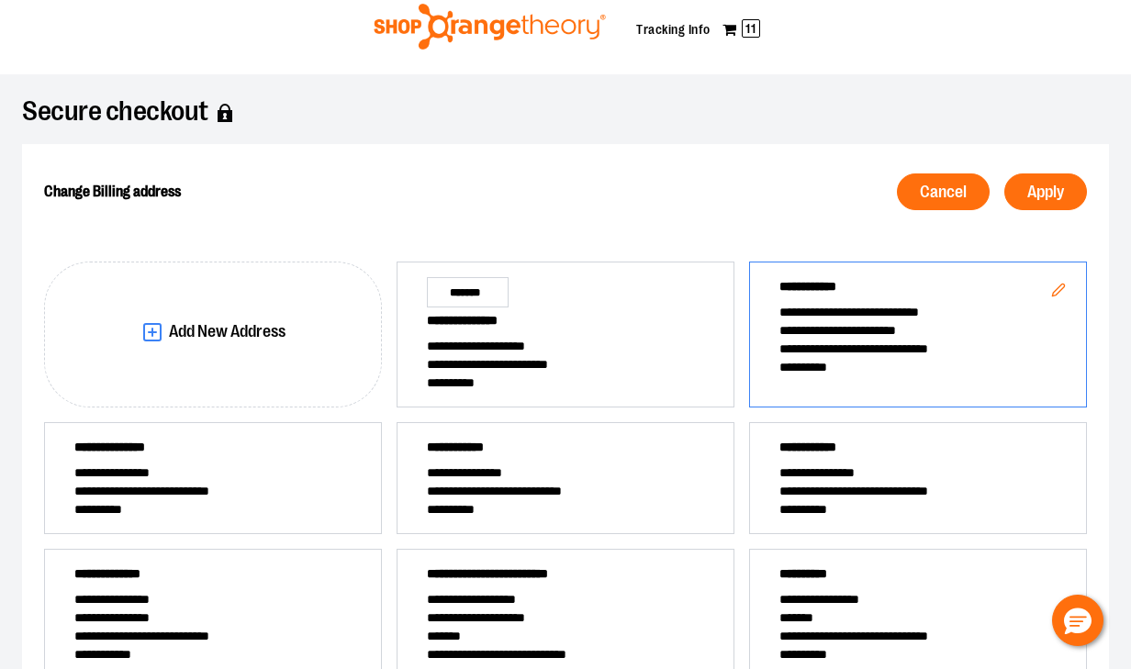
scroll to position [48, 0]
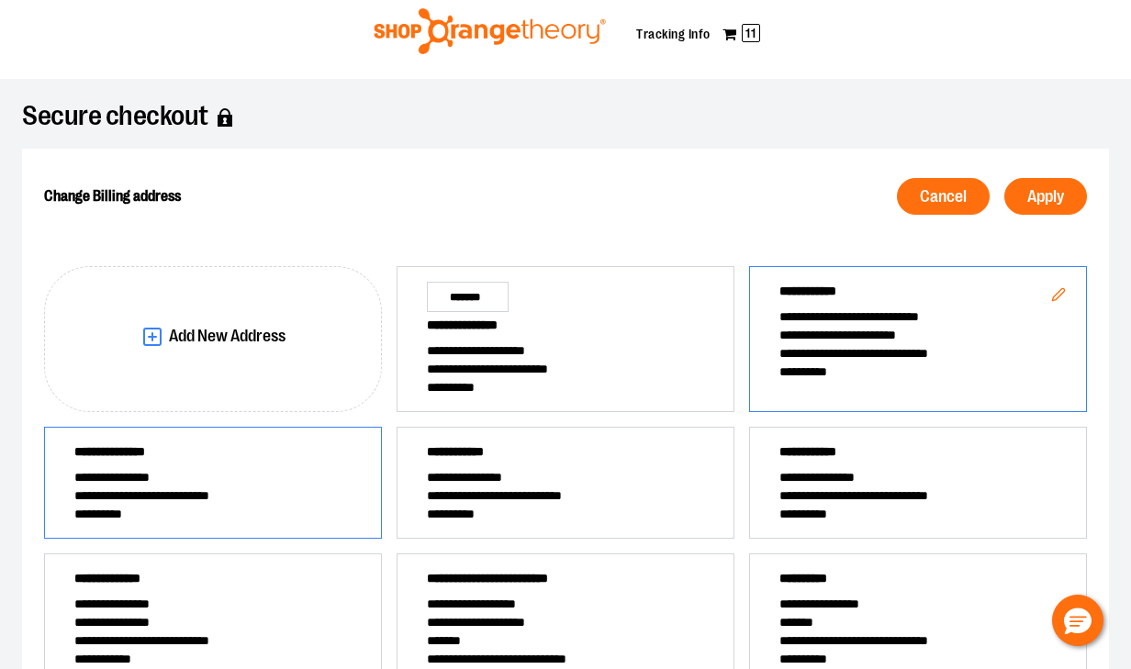
click at [262, 488] on span "**********" at bounding box center [212, 495] width 277 height 18
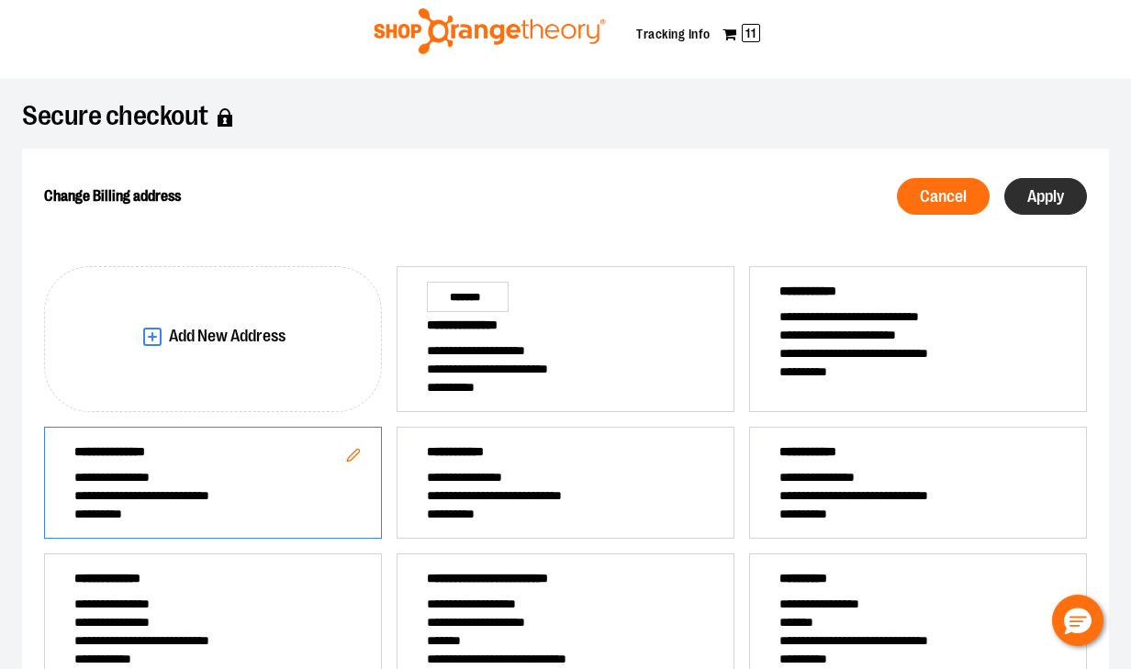
click at [1053, 188] on span "Apply" at bounding box center [1045, 196] width 37 height 17
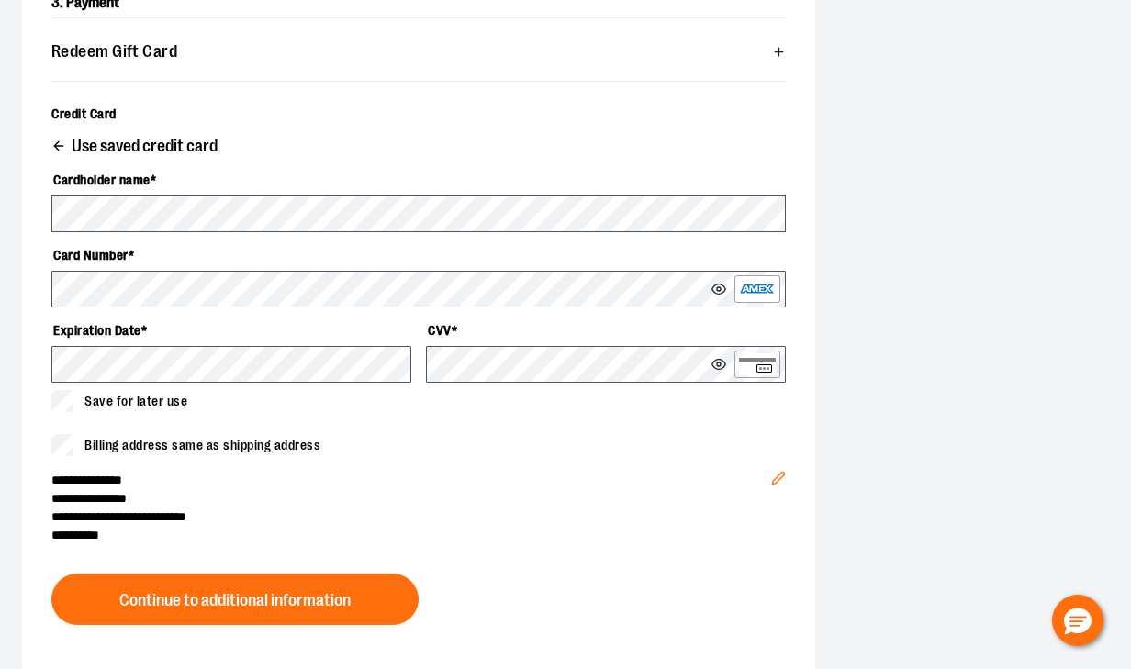
scroll to position [635, 0]
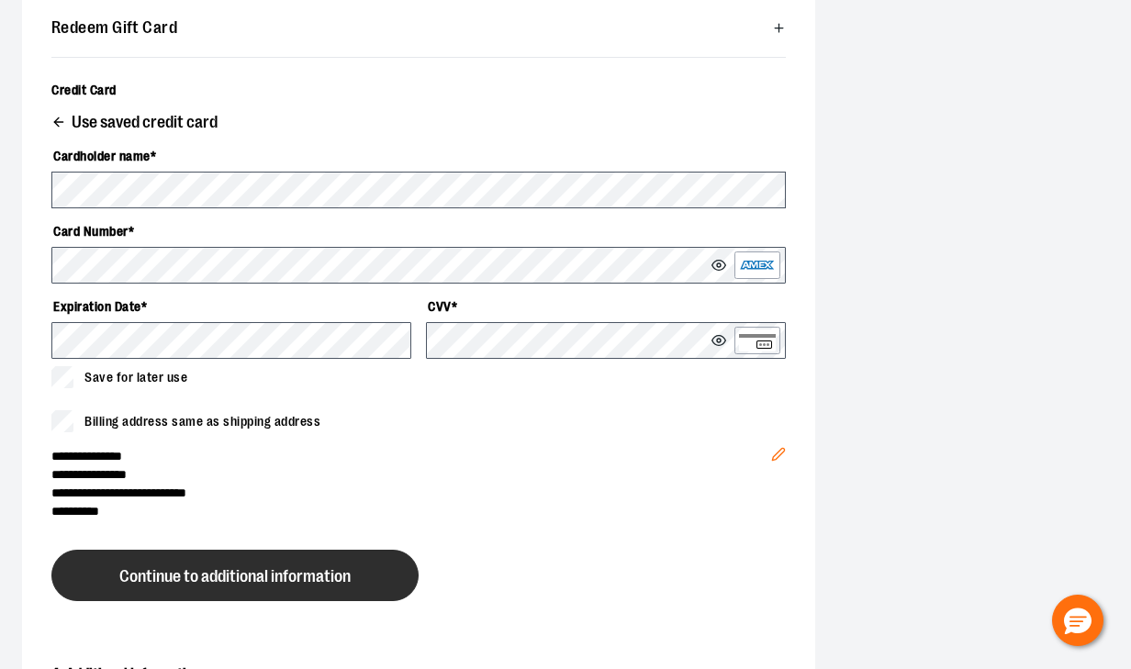
click at [203, 559] on button "Continue to additional information" at bounding box center [234, 575] width 367 height 51
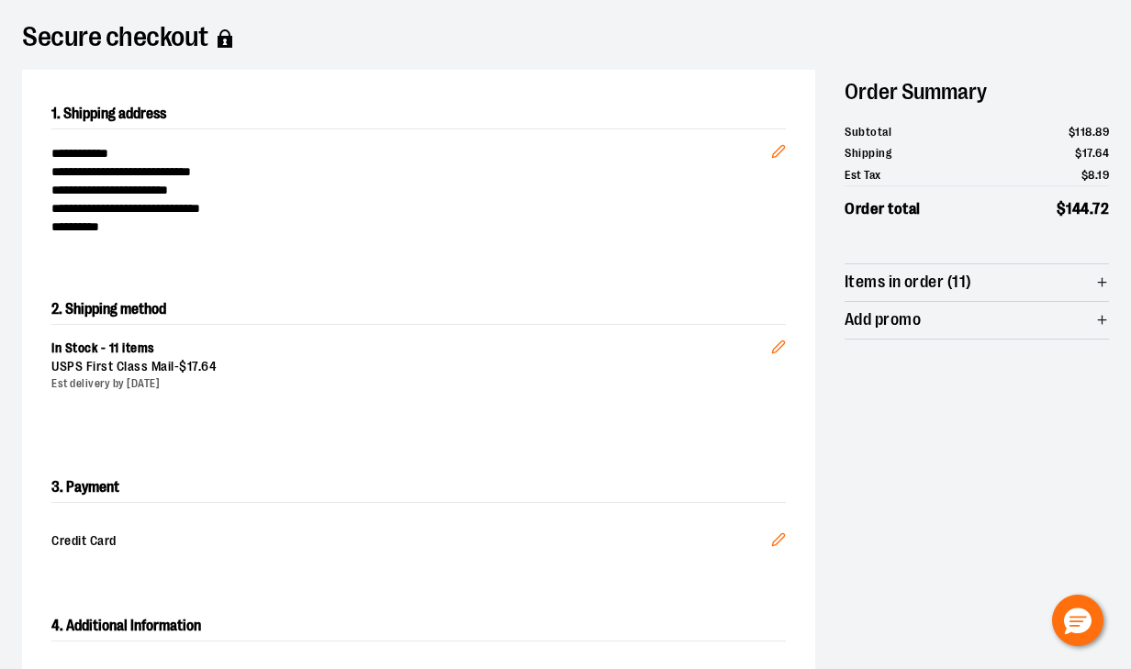
scroll to position [514, 0]
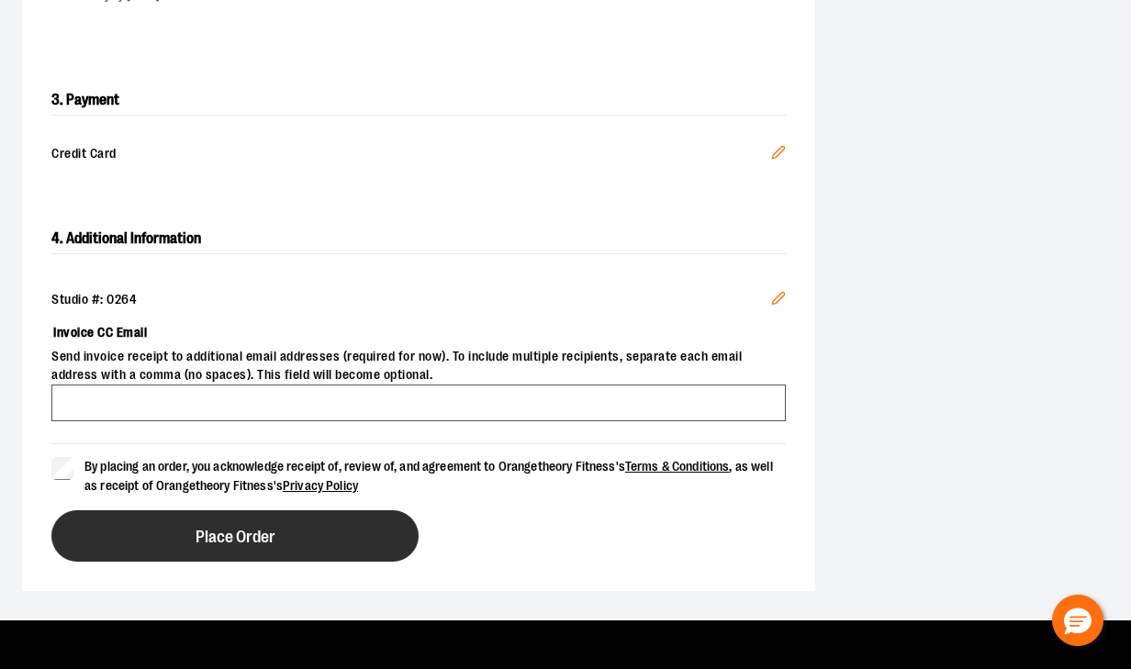
click at [306, 536] on button "Place Order" at bounding box center [234, 535] width 367 height 51
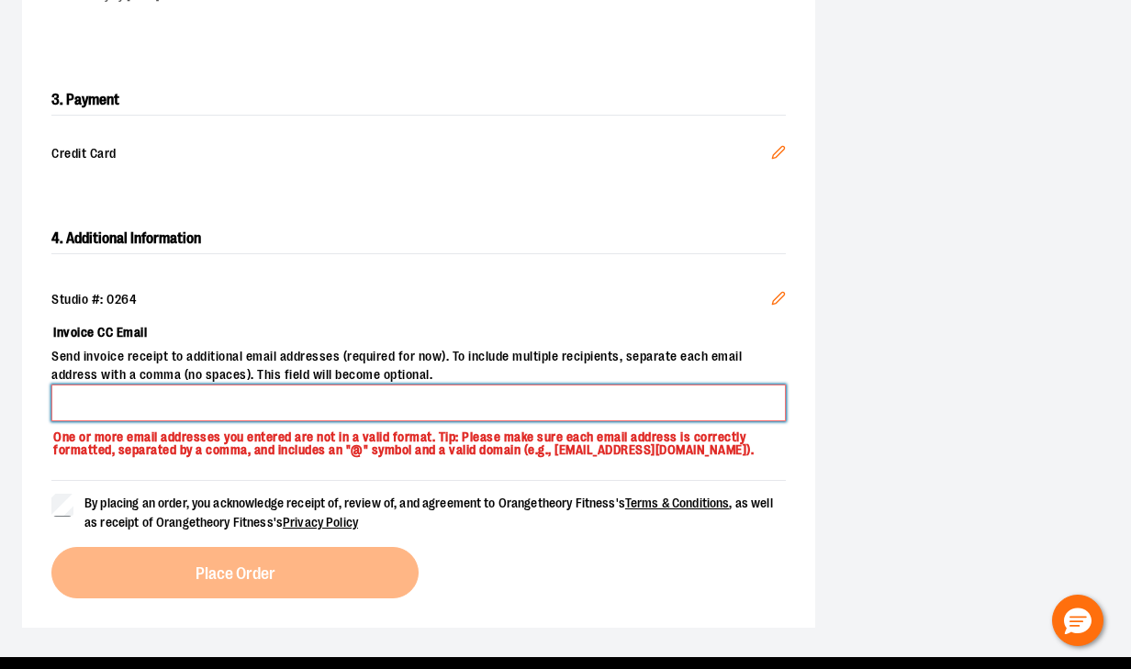
click at [176, 414] on input "Invoice CC Email" at bounding box center [418, 402] width 734 height 37
type input "**********"
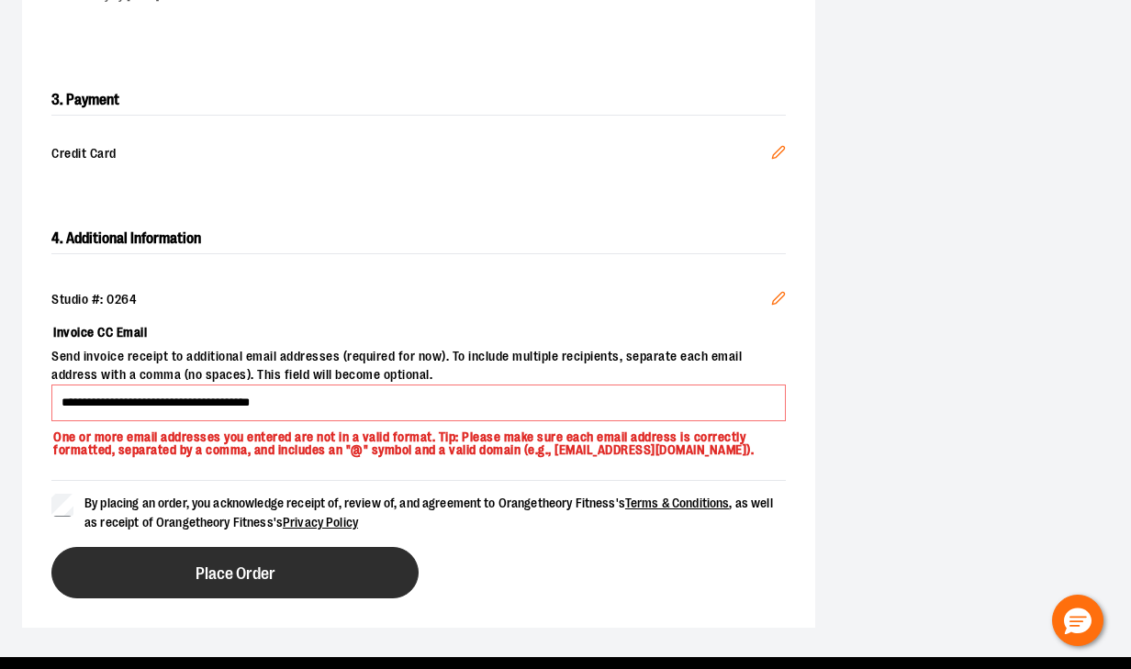
click at [191, 572] on button "Place Order" at bounding box center [234, 572] width 367 height 51
